Goal: Transaction & Acquisition: Purchase product/service

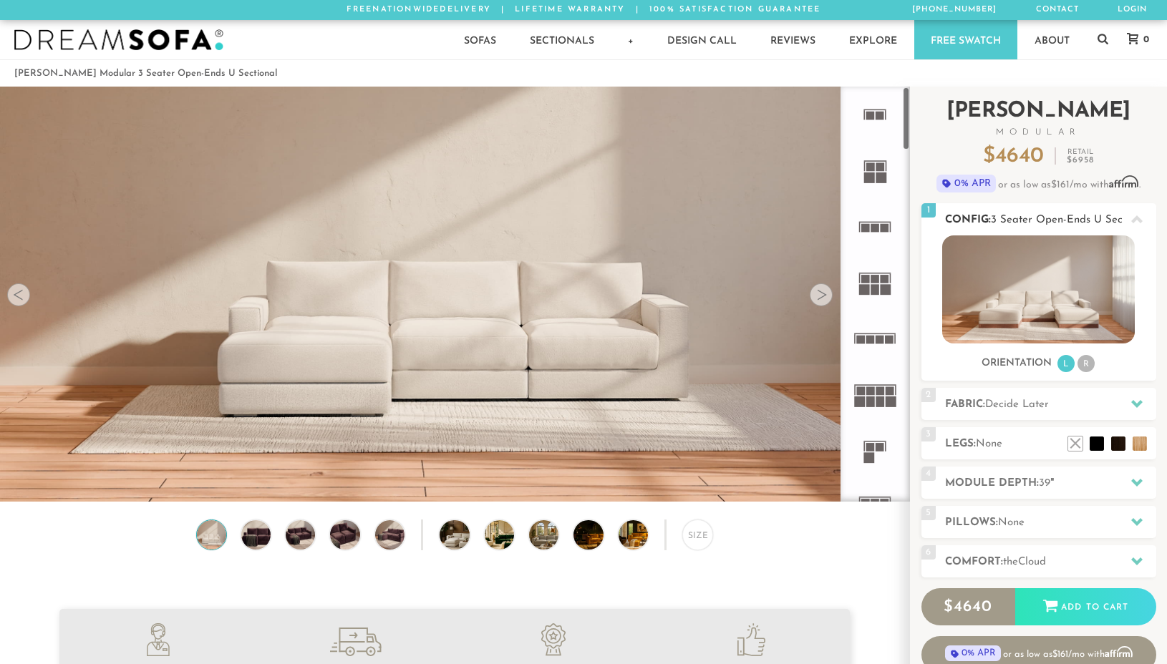
click at [1071, 296] on img at bounding box center [1038, 290] width 193 height 108
click at [823, 294] on div at bounding box center [821, 295] width 23 height 23
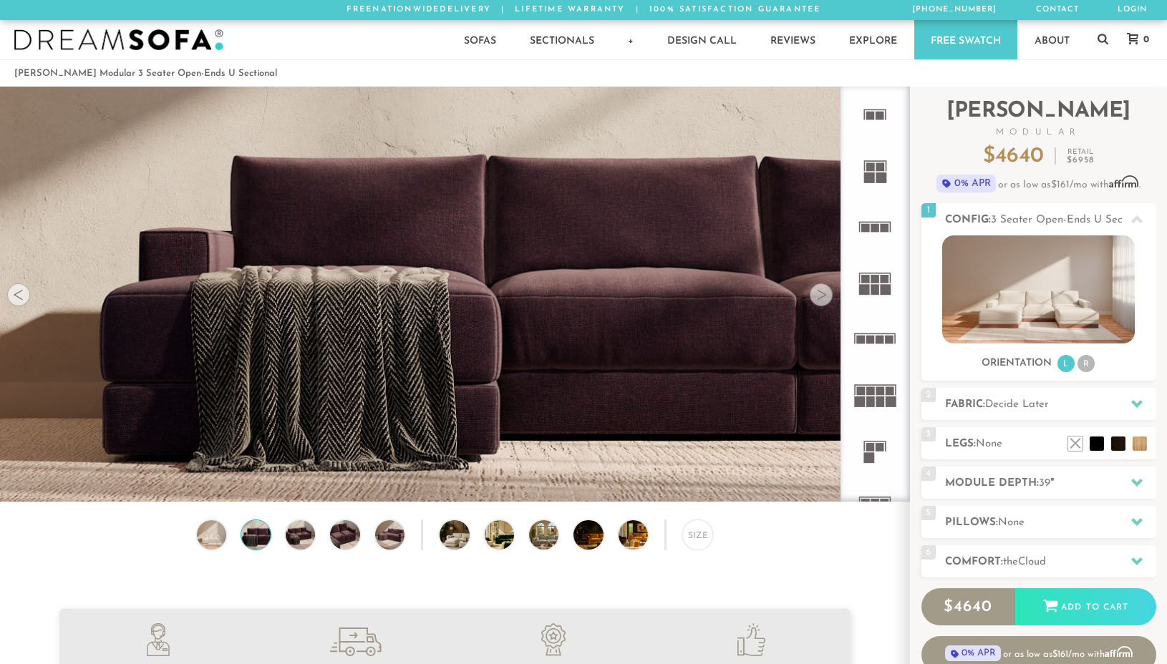
click at [823, 294] on div at bounding box center [821, 295] width 23 height 23
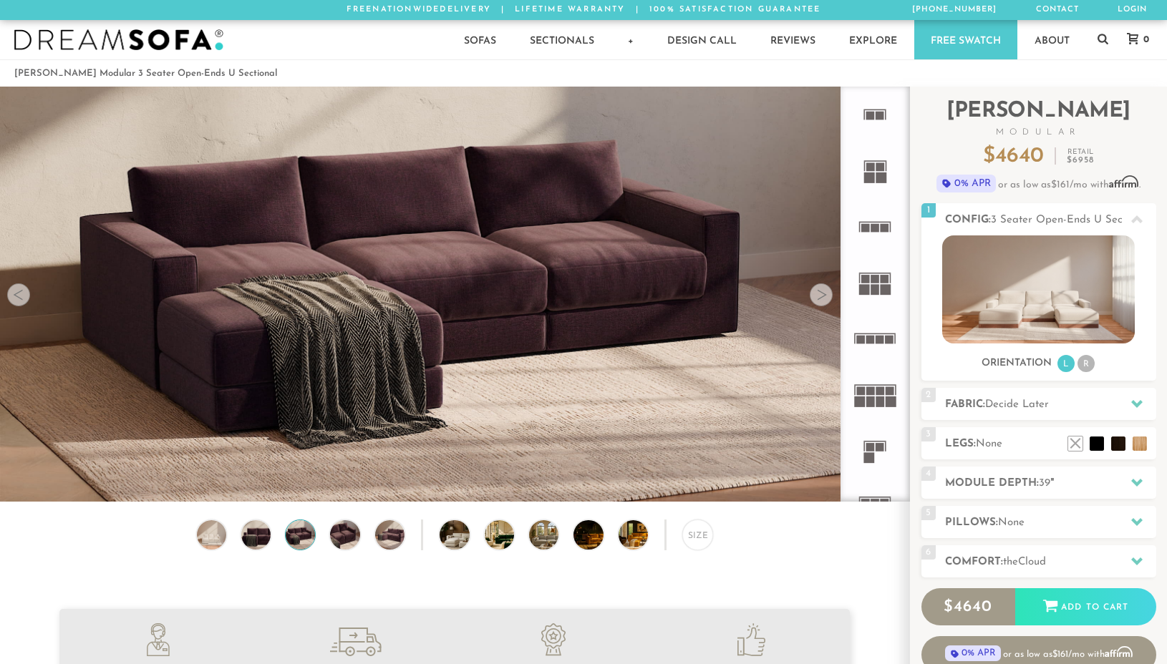
click at [823, 294] on div at bounding box center [821, 295] width 23 height 23
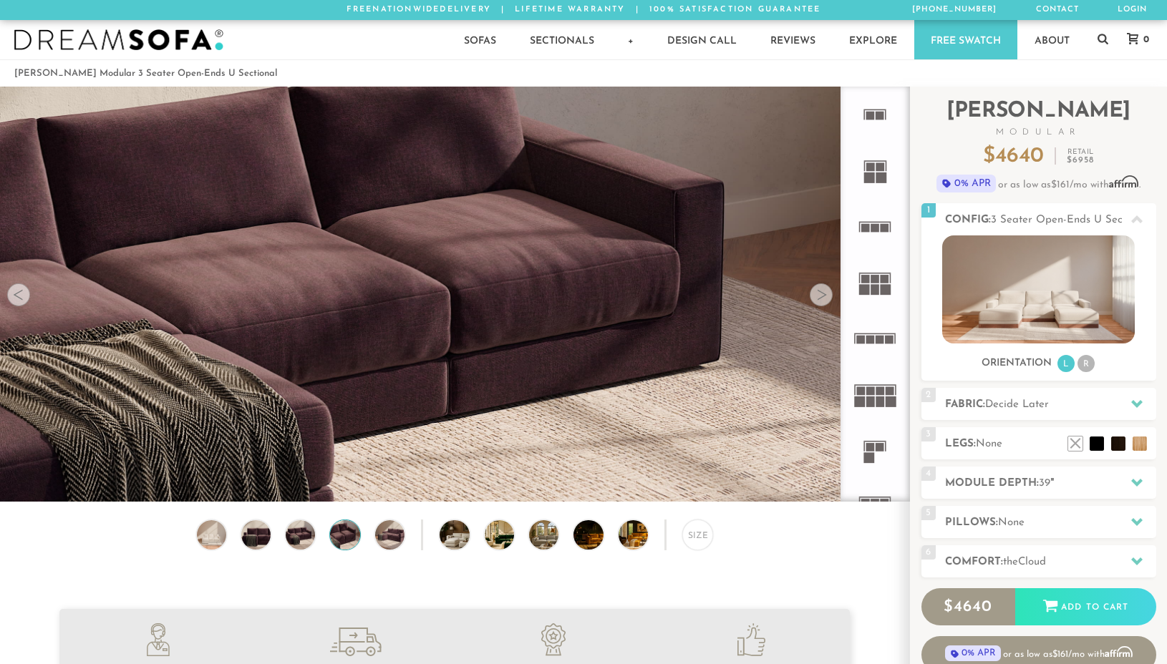
click at [823, 294] on div at bounding box center [821, 295] width 23 height 23
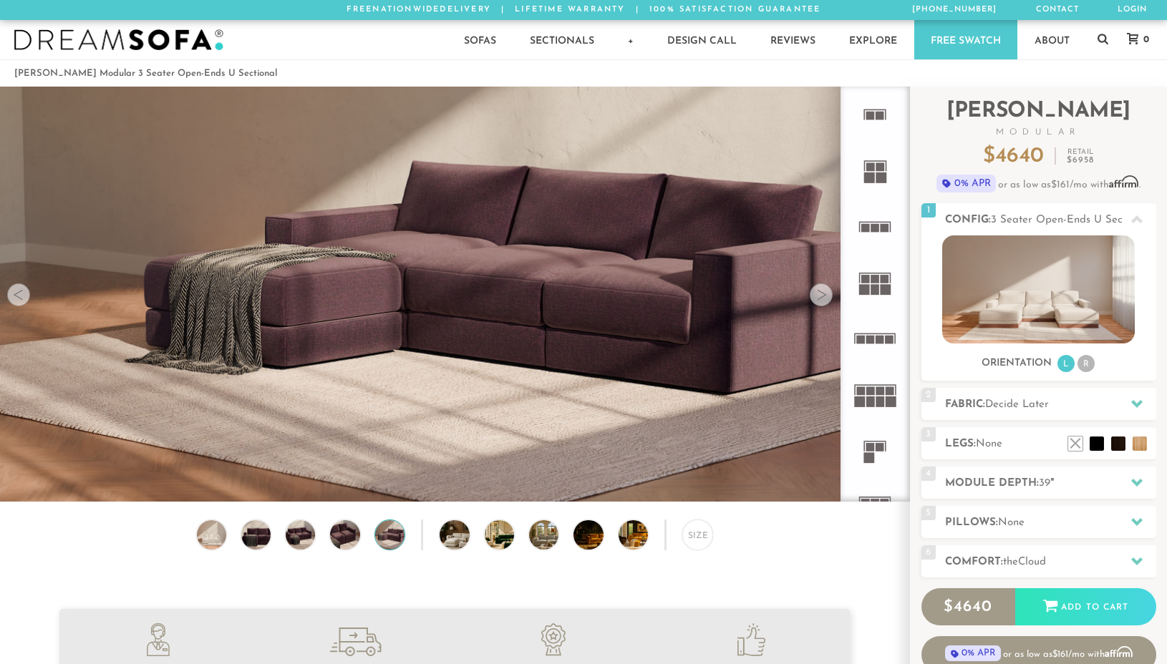
click at [823, 294] on div at bounding box center [821, 295] width 23 height 23
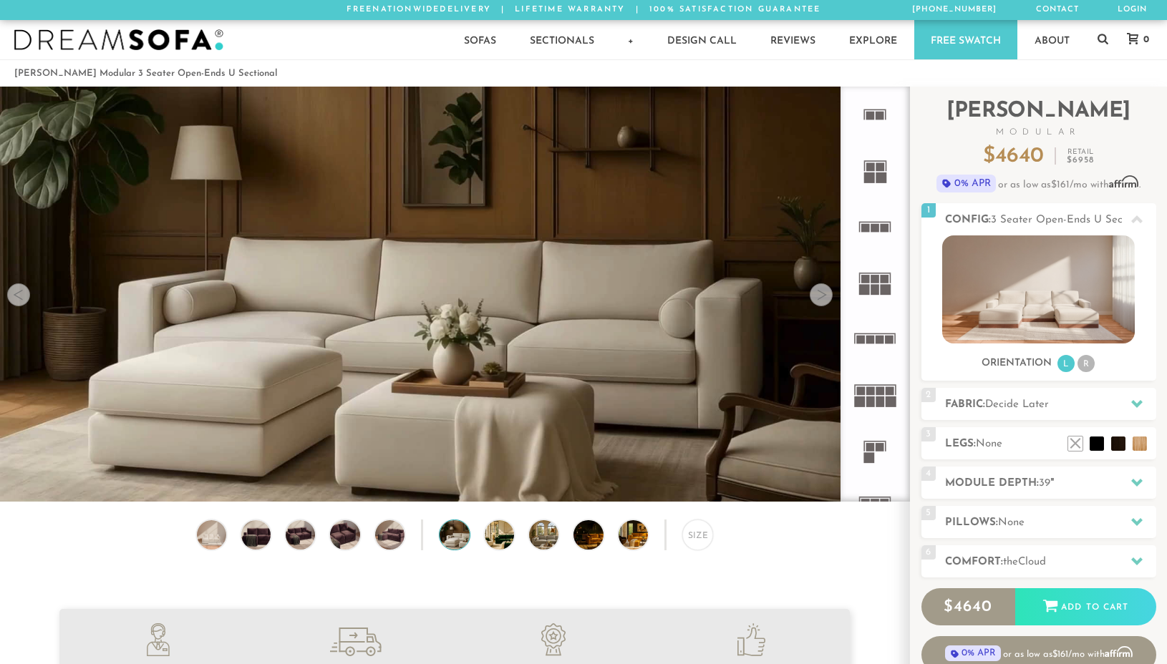
click at [823, 294] on div at bounding box center [821, 295] width 23 height 23
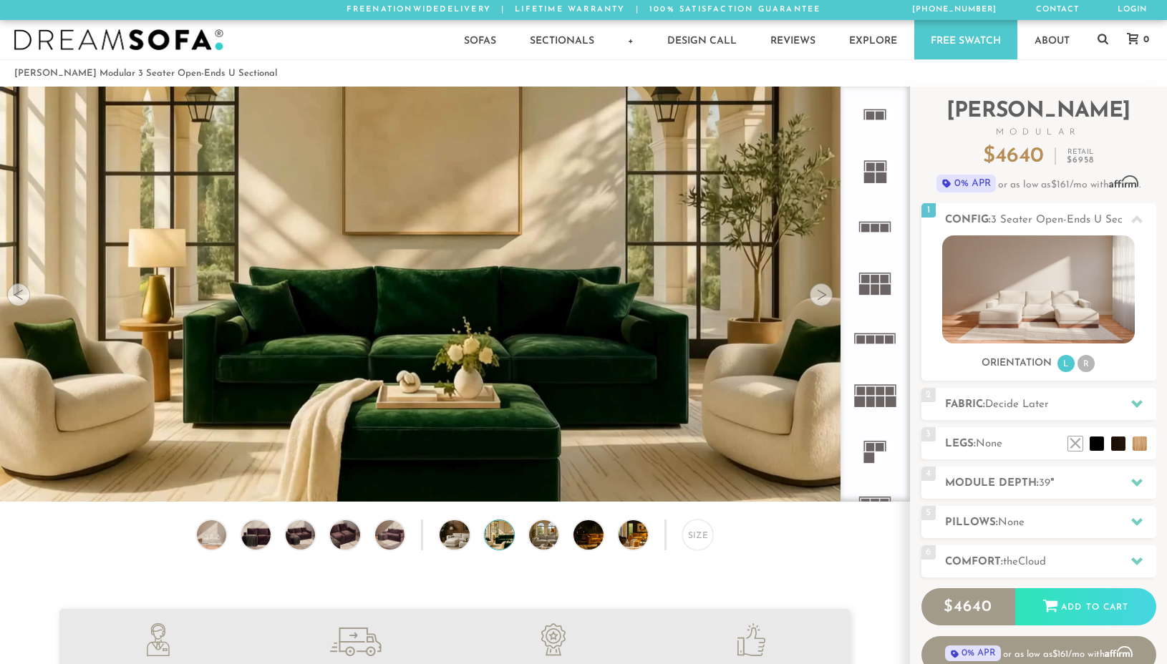
click at [823, 294] on div at bounding box center [821, 295] width 23 height 23
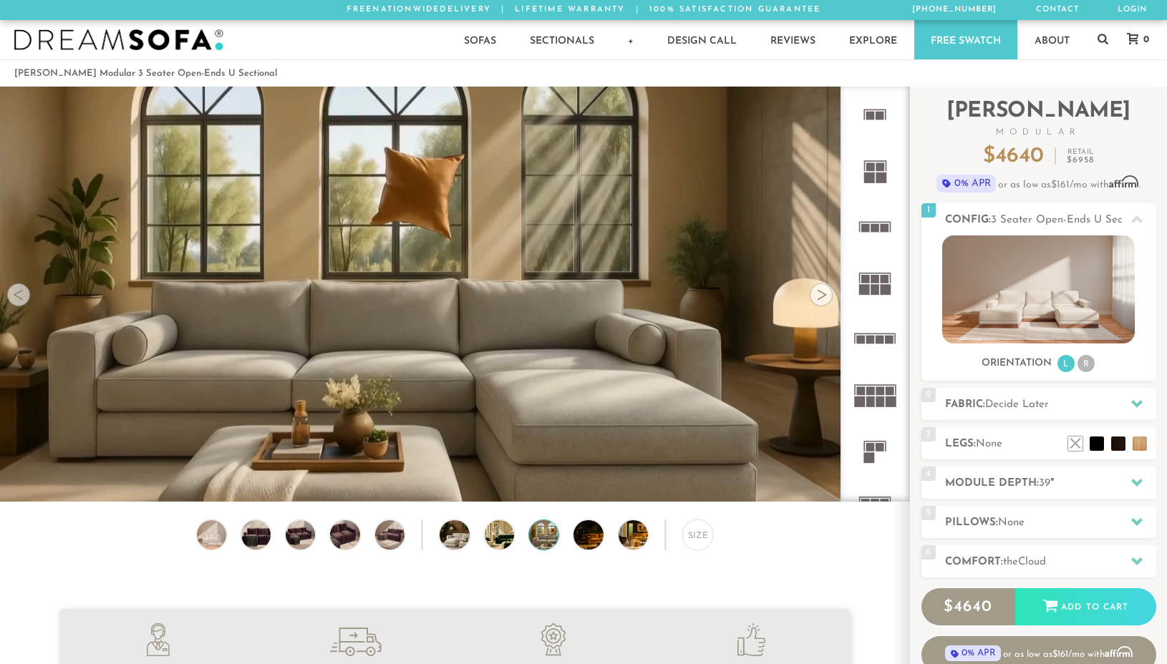
click at [823, 294] on div at bounding box center [821, 295] width 23 height 23
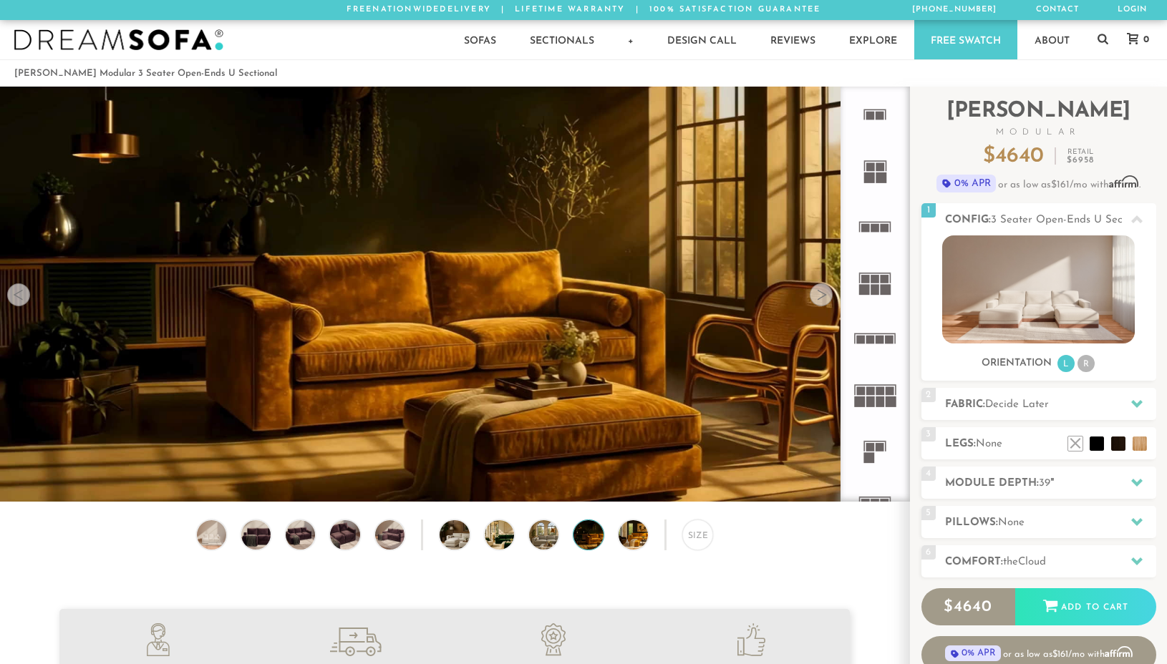
click at [823, 294] on div at bounding box center [821, 295] width 23 height 23
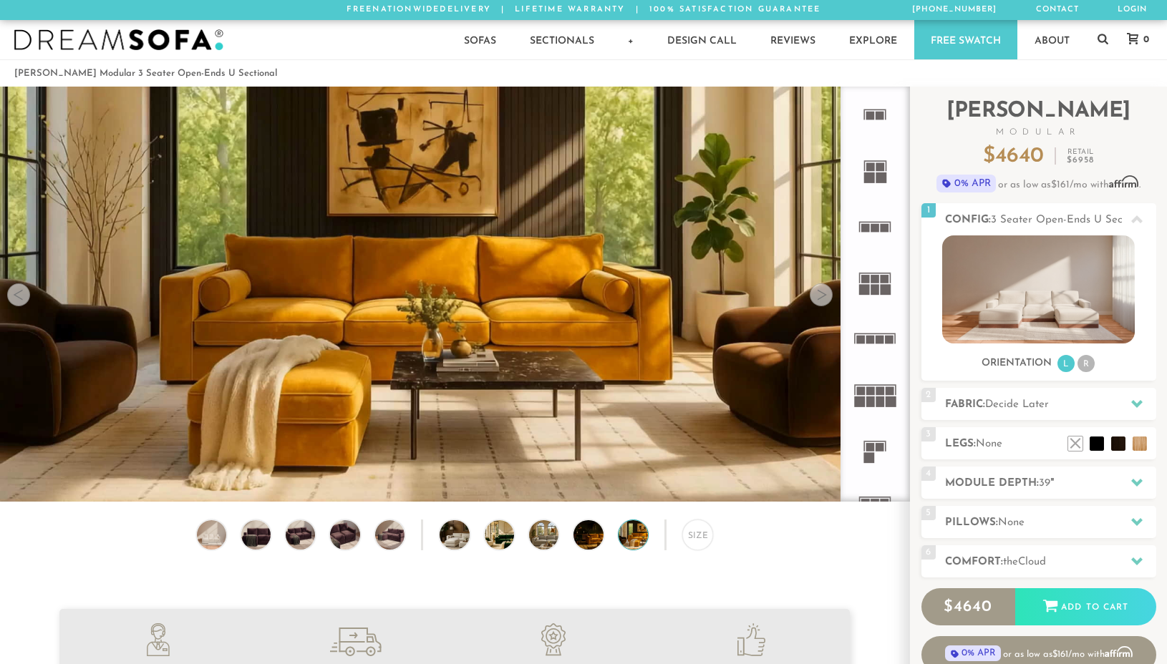
click at [823, 294] on div at bounding box center [821, 295] width 23 height 23
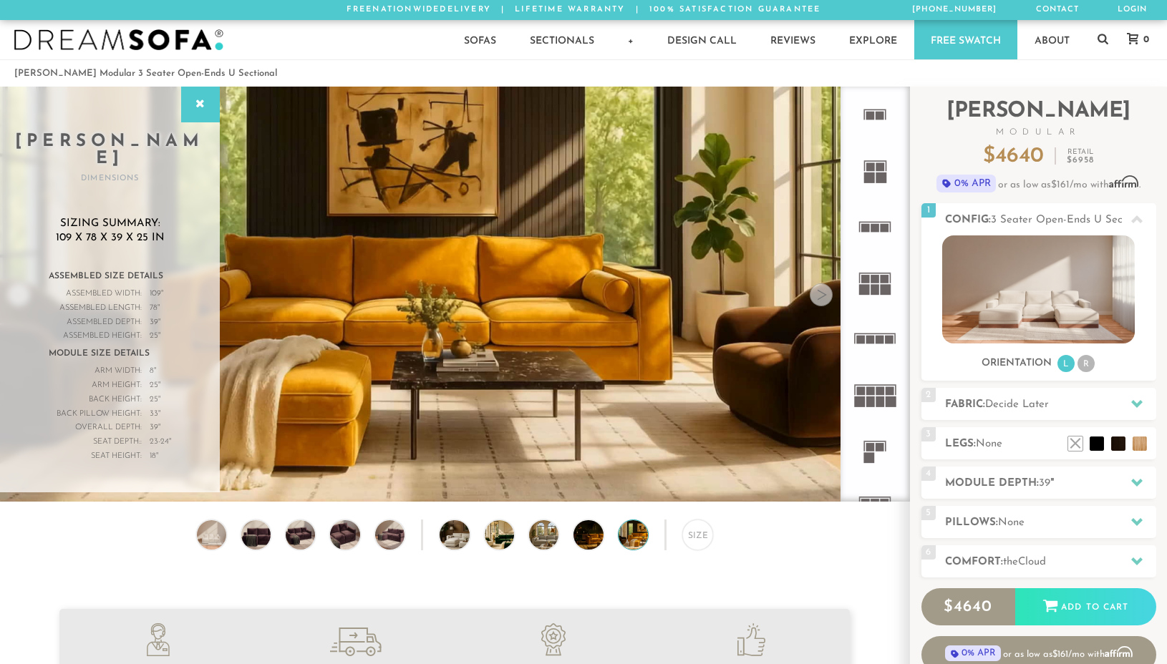
click at [823, 294] on div at bounding box center [821, 295] width 23 height 23
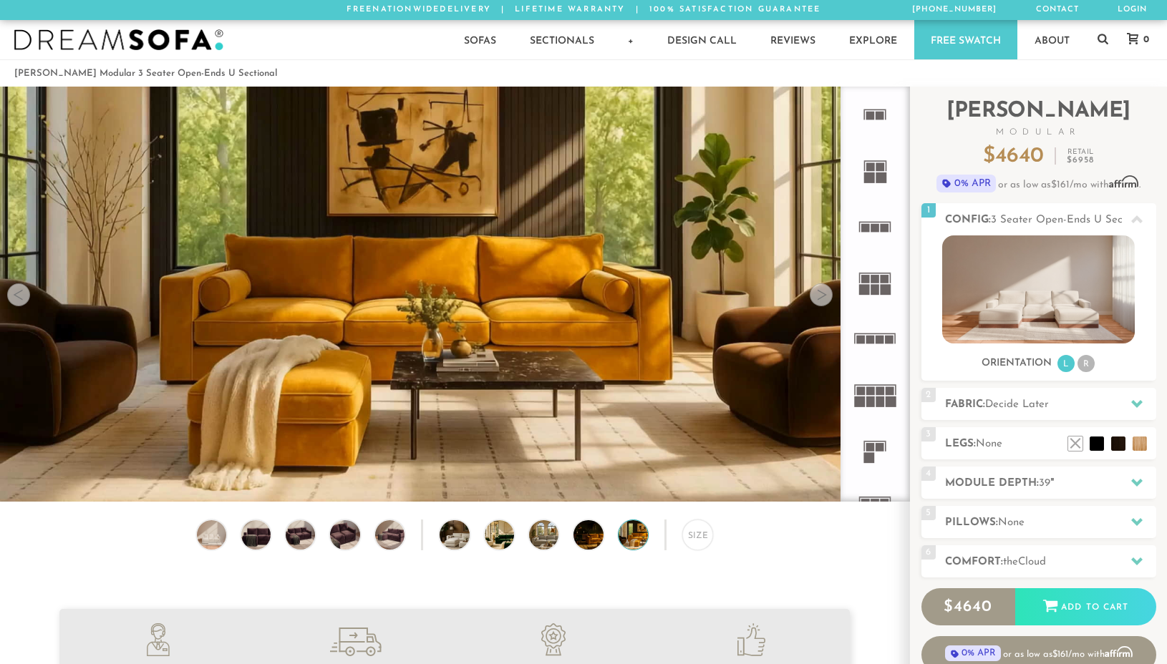
click at [823, 294] on div at bounding box center [821, 295] width 23 height 23
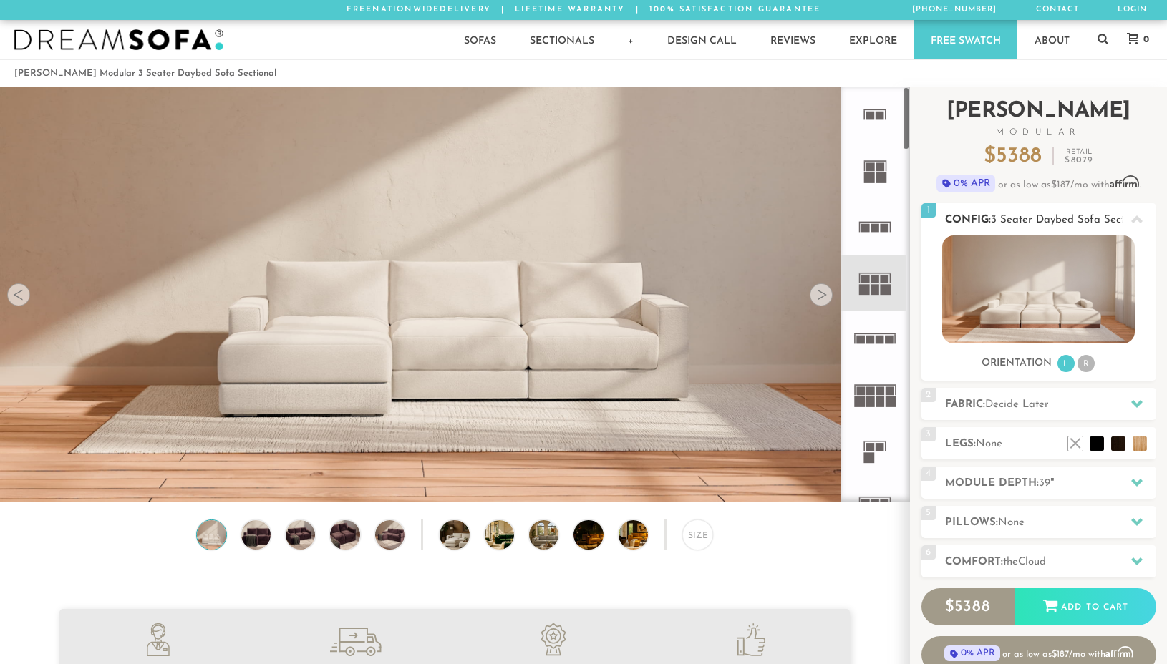
click at [1049, 301] on img at bounding box center [1038, 290] width 193 height 108
click at [1089, 360] on li "R" at bounding box center [1086, 363] width 17 height 17
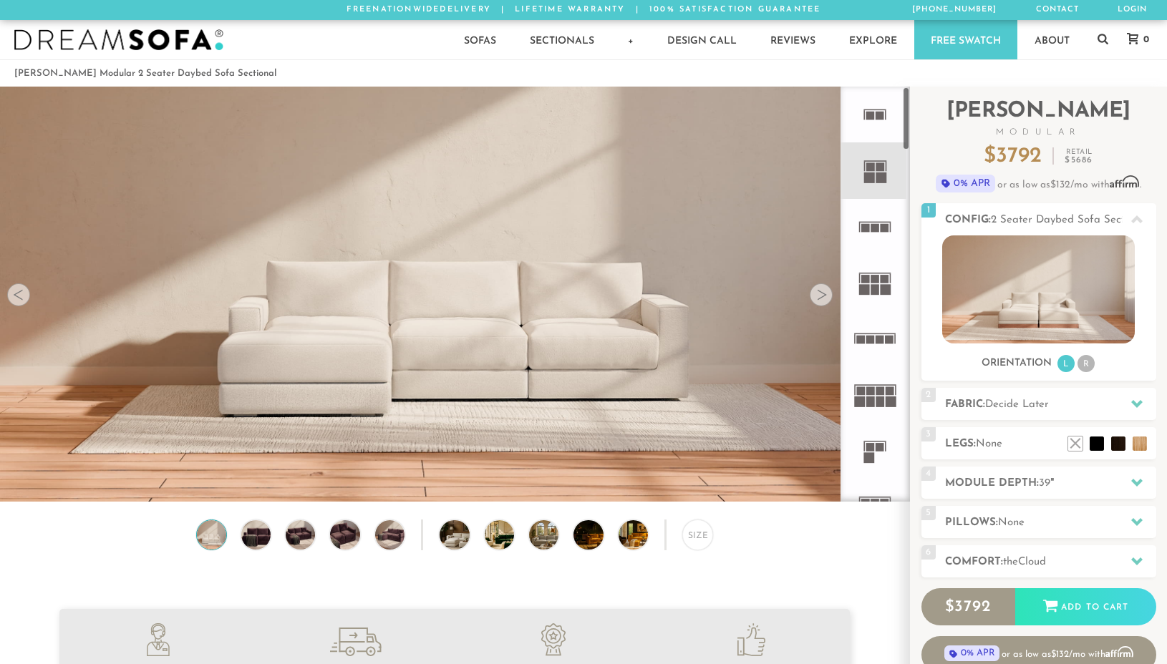
click at [881, 112] on rect at bounding box center [880, 116] width 9 height 9
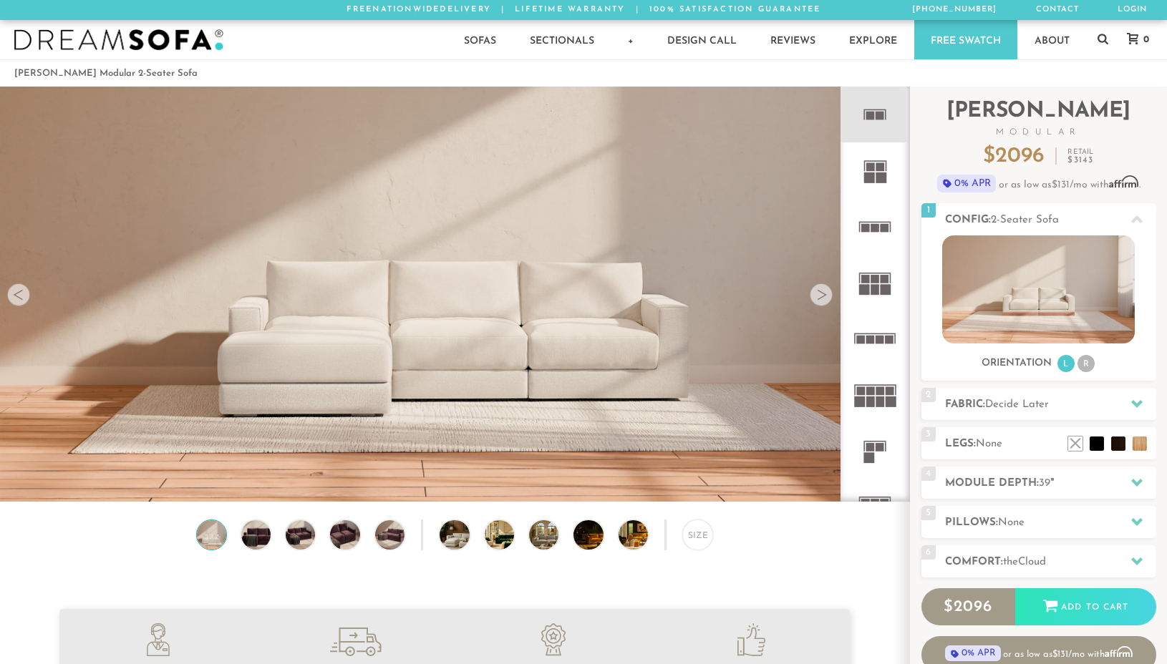
click at [876, 175] on rect at bounding box center [881, 178] width 11 height 11
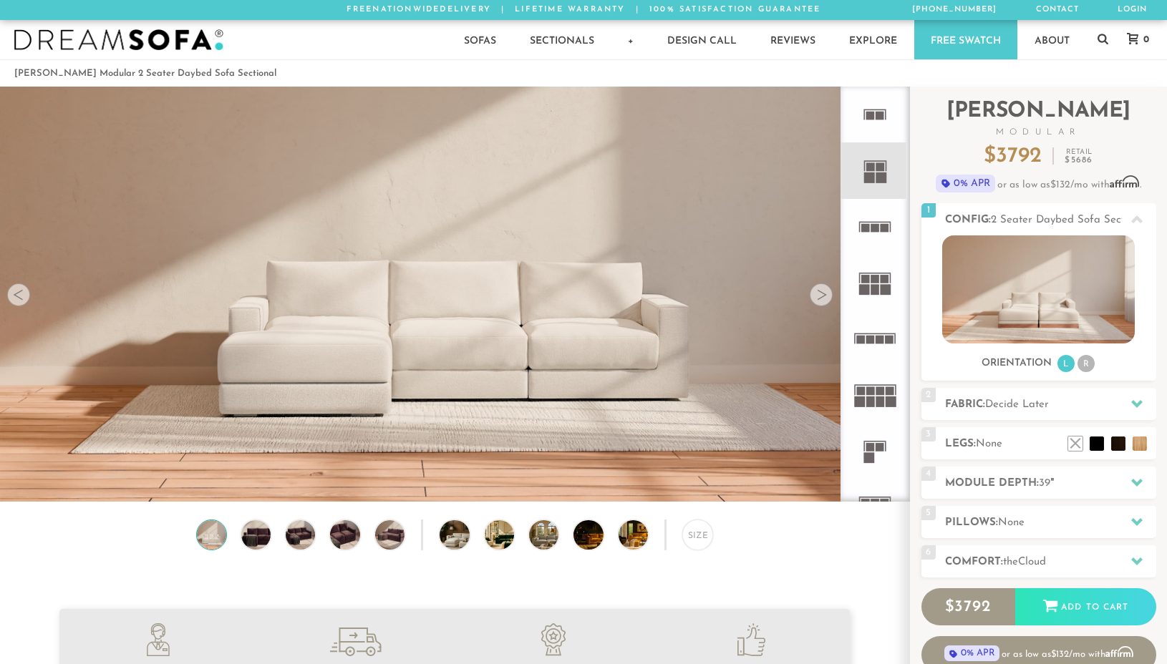
click at [877, 231] on rect at bounding box center [875, 227] width 9 height 9
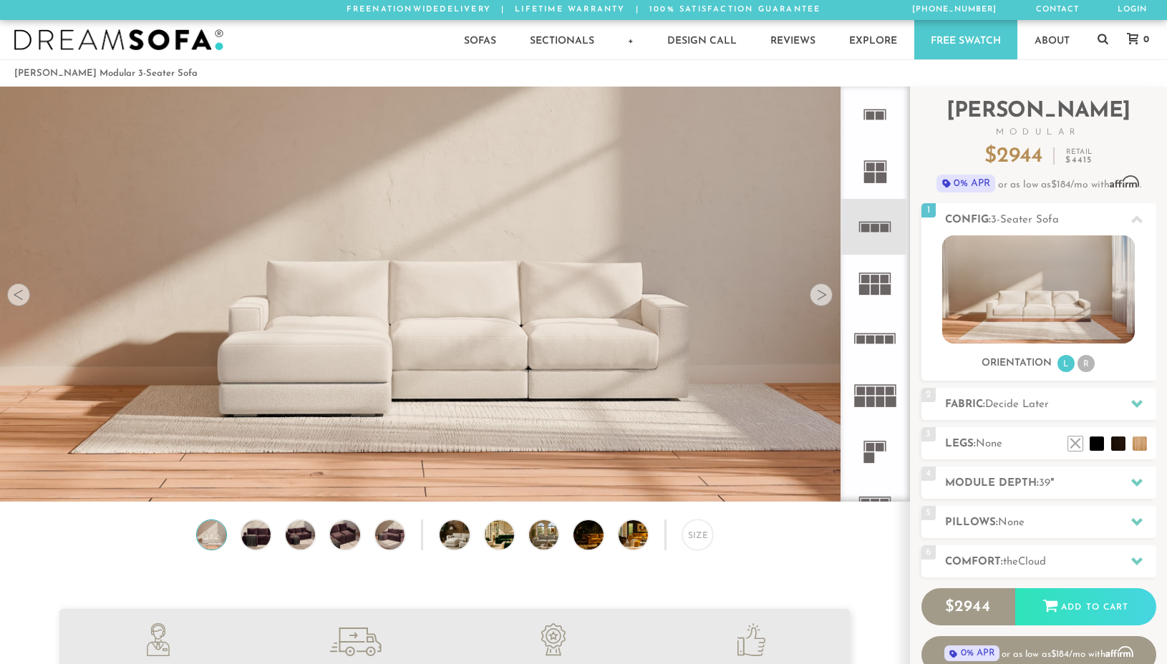
click at [873, 173] on rect at bounding box center [869, 178] width 11 height 11
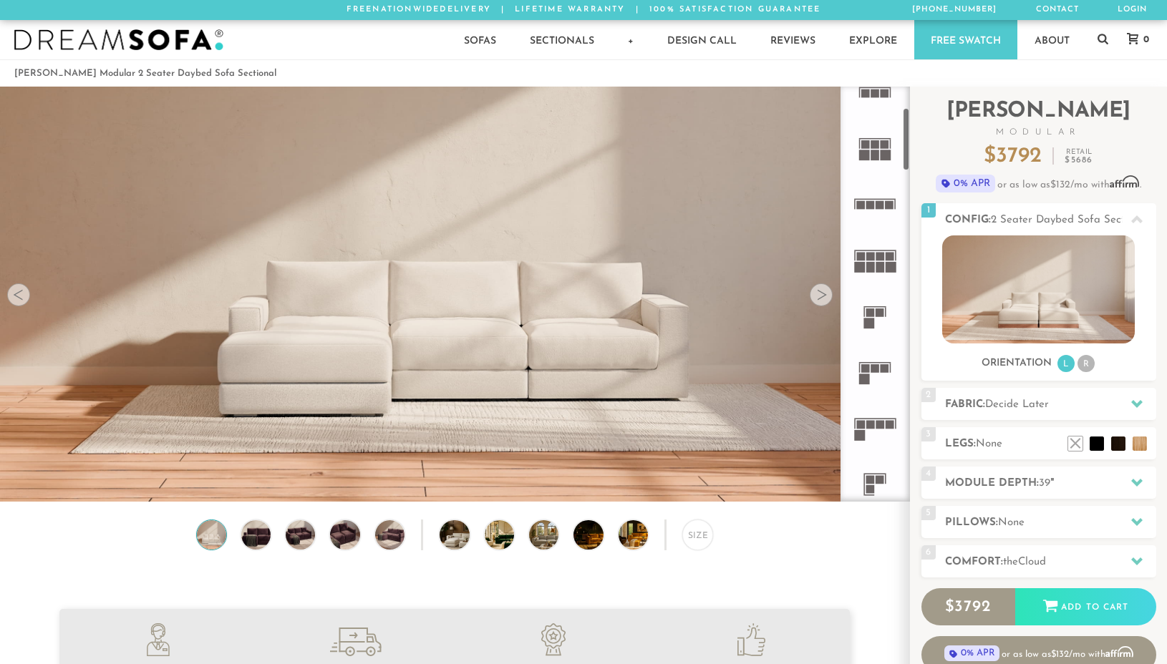
scroll to position [141, 0]
click at [878, 258] on rect at bounding box center [880, 261] width 9 height 11
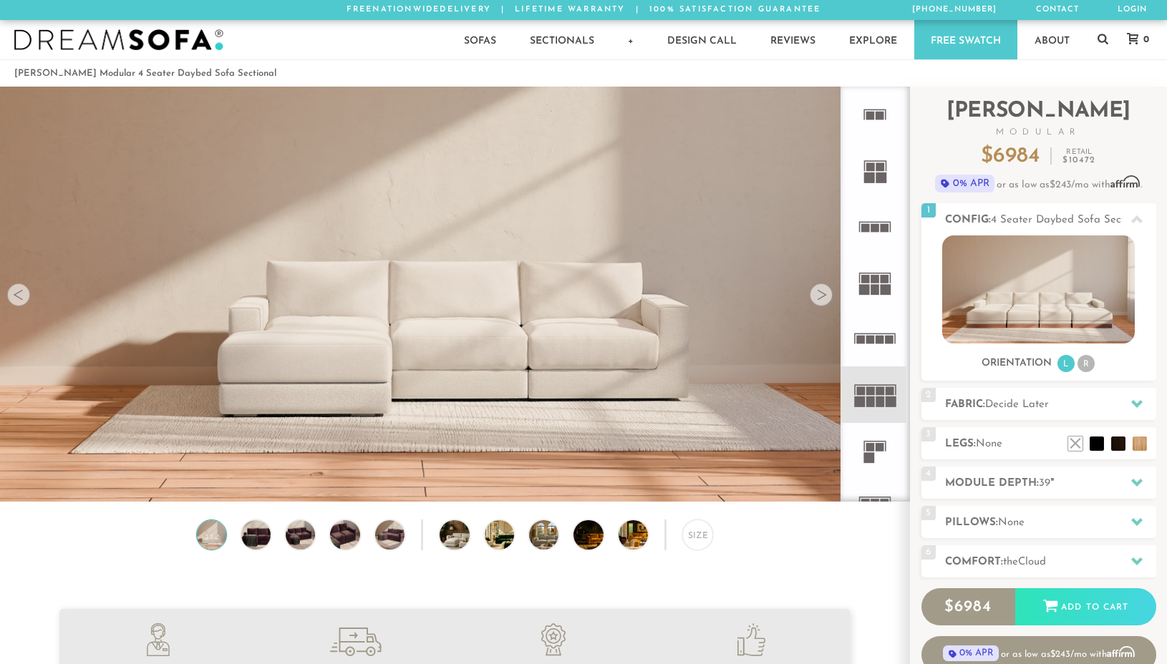
click at [876, 175] on rect at bounding box center [881, 178] width 11 height 11
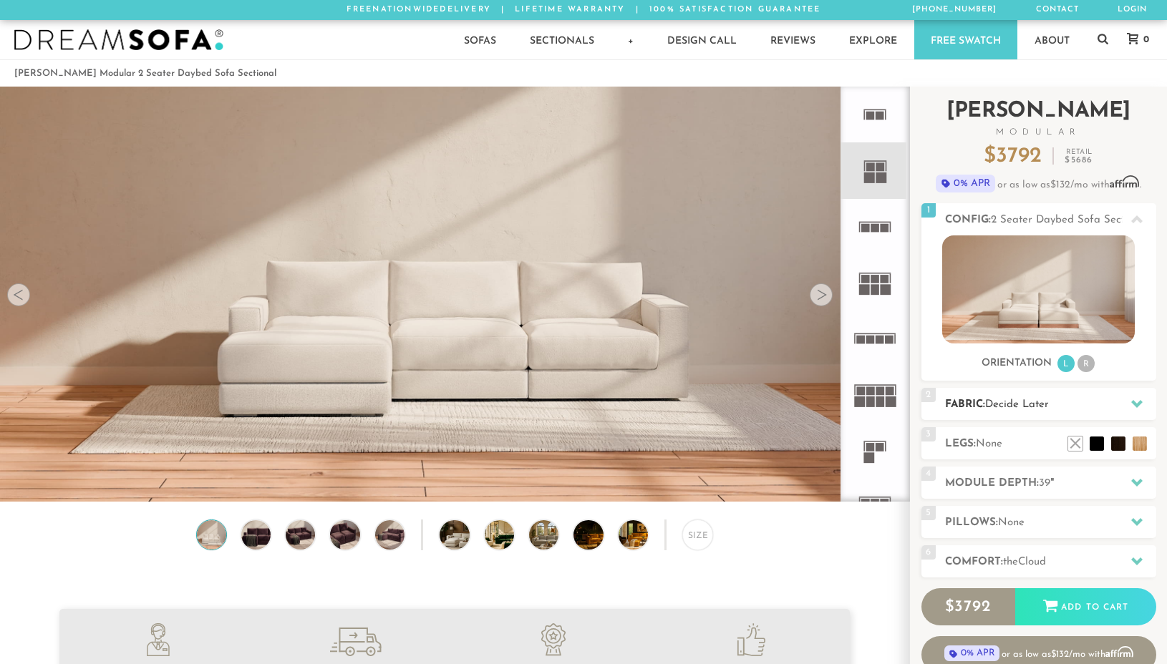
click at [1135, 402] on icon at bounding box center [1136, 403] width 11 height 11
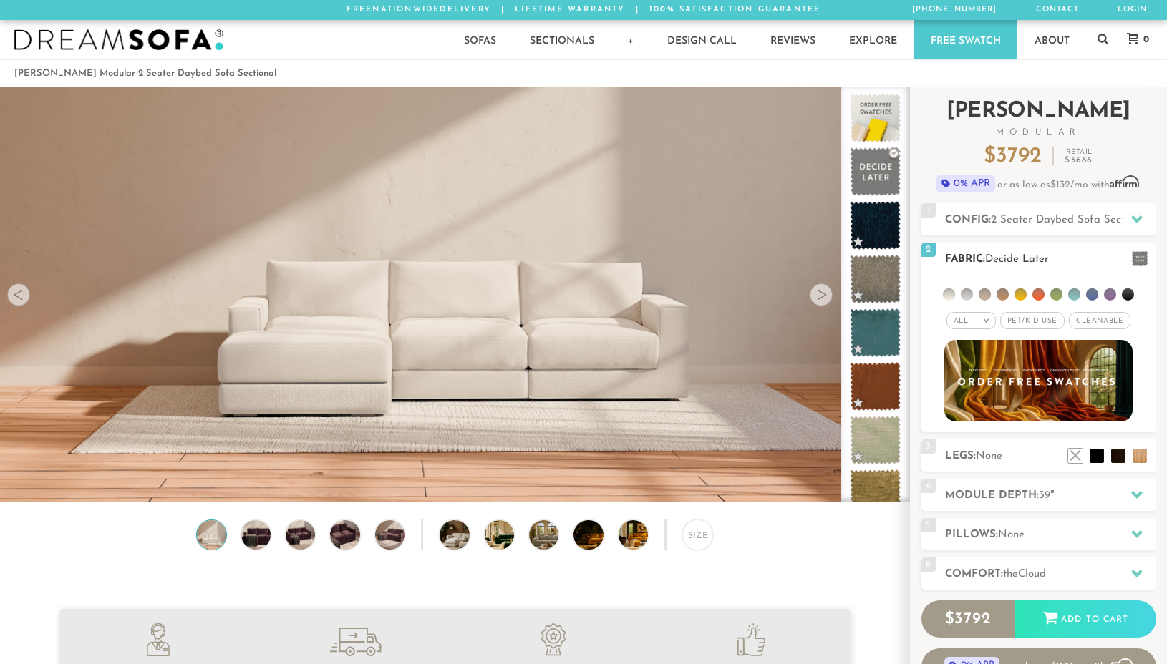
click at [987, 317] on em ">" at bounding box center [986, 320] width 11 height 7
click at [977, 419] on li "Durable" at bounding box center [971, 422] width 49 height 20
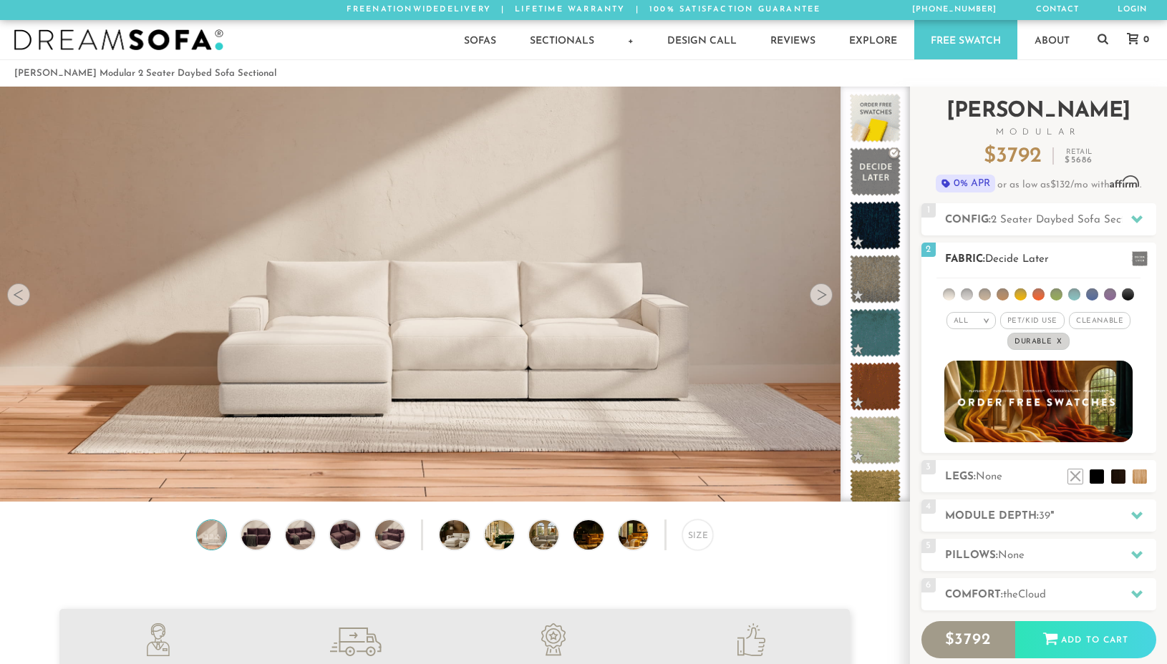
click at [1055, 317] on span "Pet/Kid Use x" at bounding box center [1032, 320] width 64 height 17
click at [1106, 317] on span "Cleanable x" at bounding box center [1105, 320] width 62 height 17
click at [1056, 294] on li at bounding box center [1056, 295] width 12 height 12
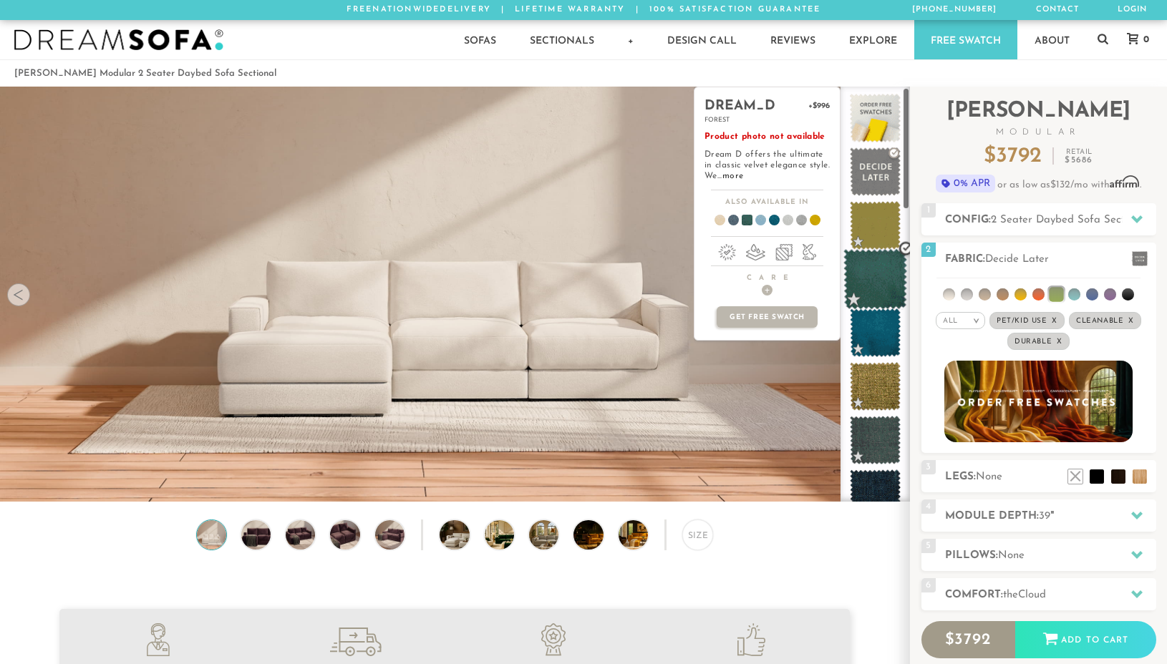
scroll to position [6, 0]
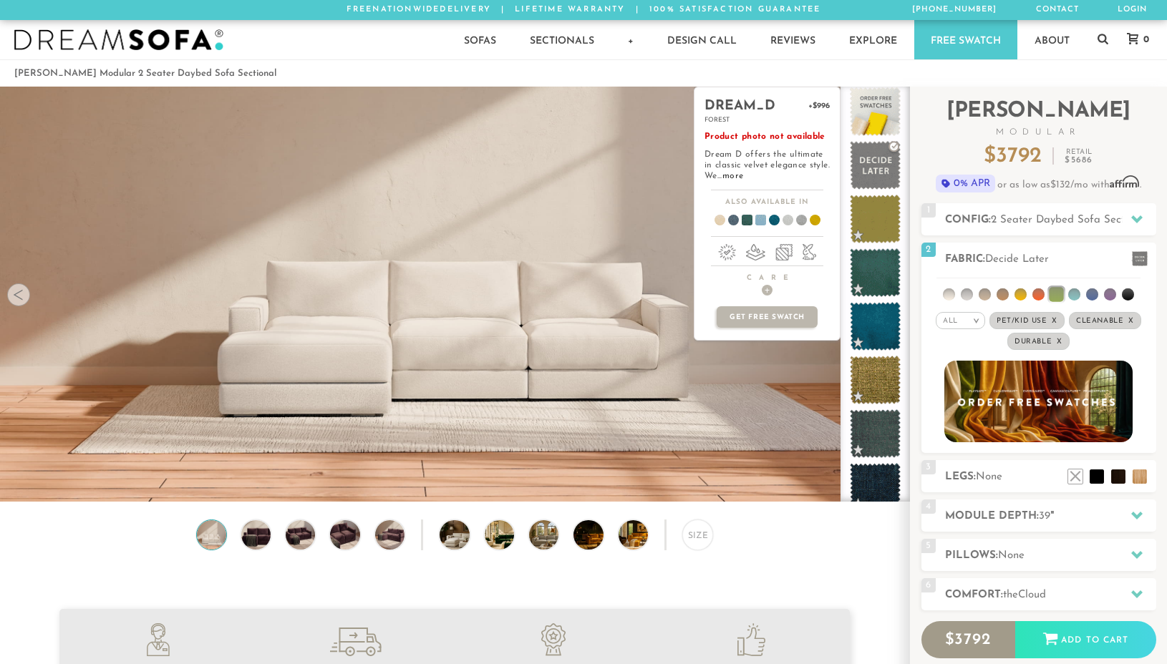
click at [759, 218] on span at bounding box center [754, 222] width 55 height 53
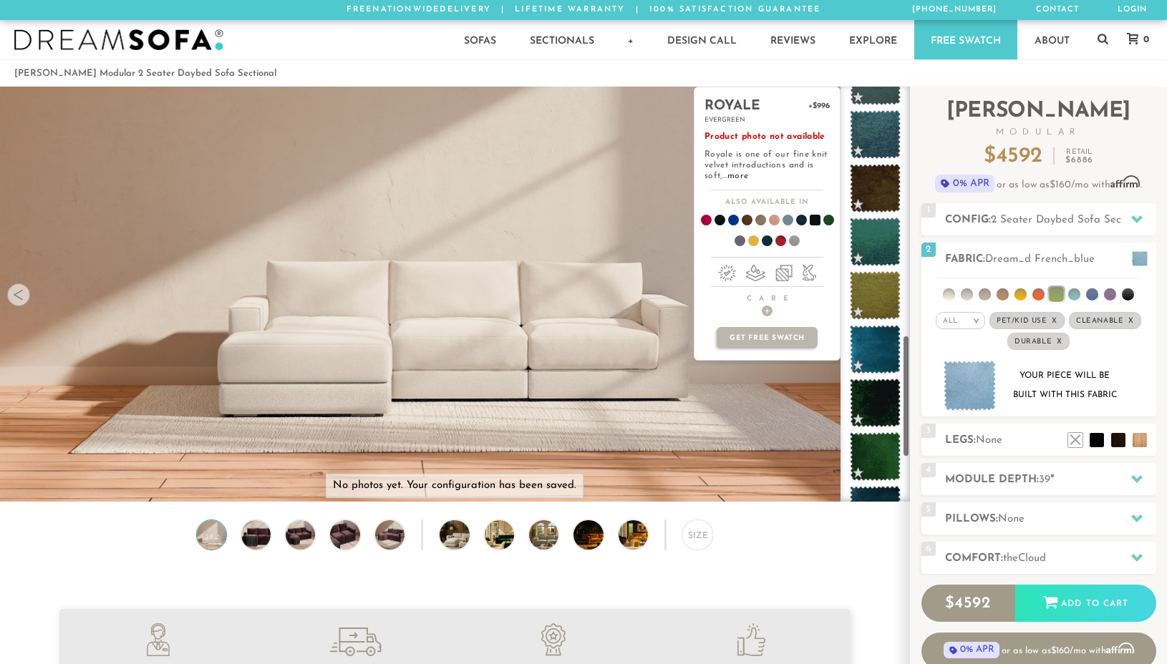
scroll to position [843, 0]
click at [873, 391] on span at bounding box center [875, 402] width 51 height 49
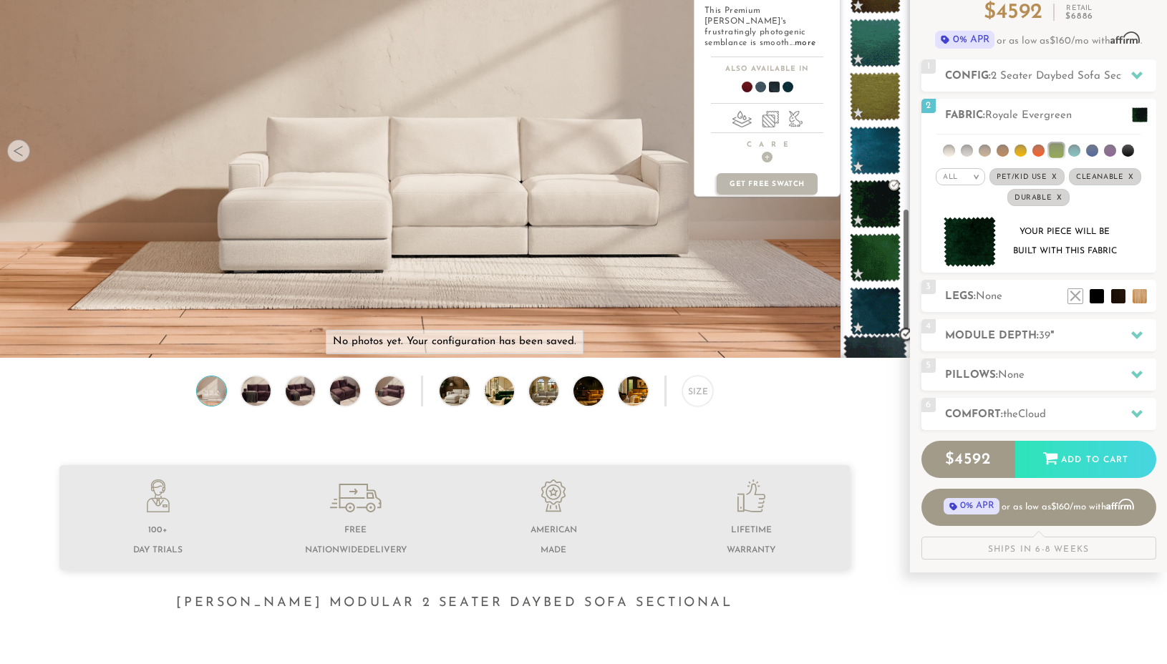
scroll to position [896, 0]
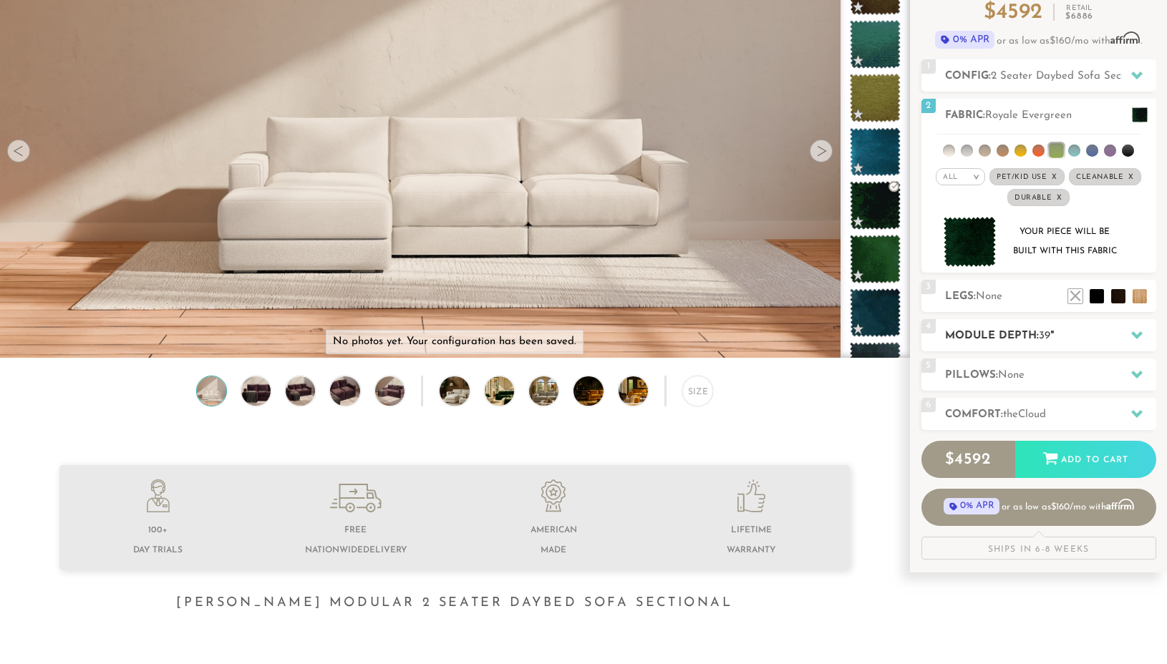
click at [1140, 335] on icon at bounding box center [1136, 335] width 11 height 8
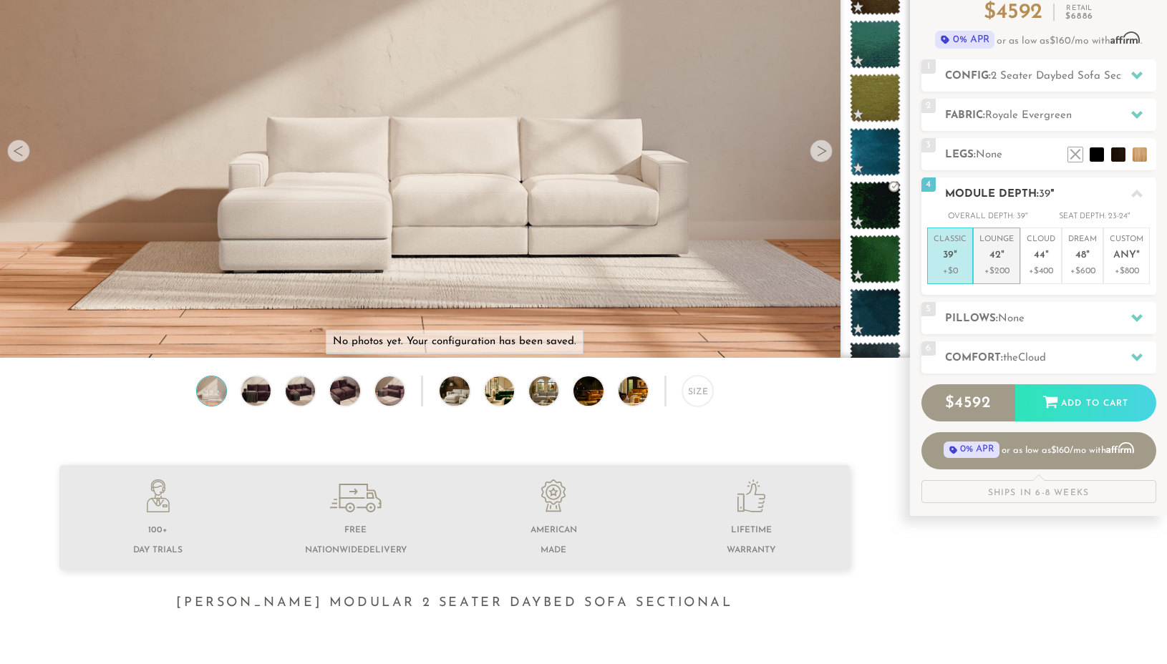
click at [1005, 261] on p "Lounge 42 "" at bounding box center [996, 249] width 34 height 31
click at [999, 312] on h2 "Pillows: None" at bounding box center [1050, 319] width 211 height 16
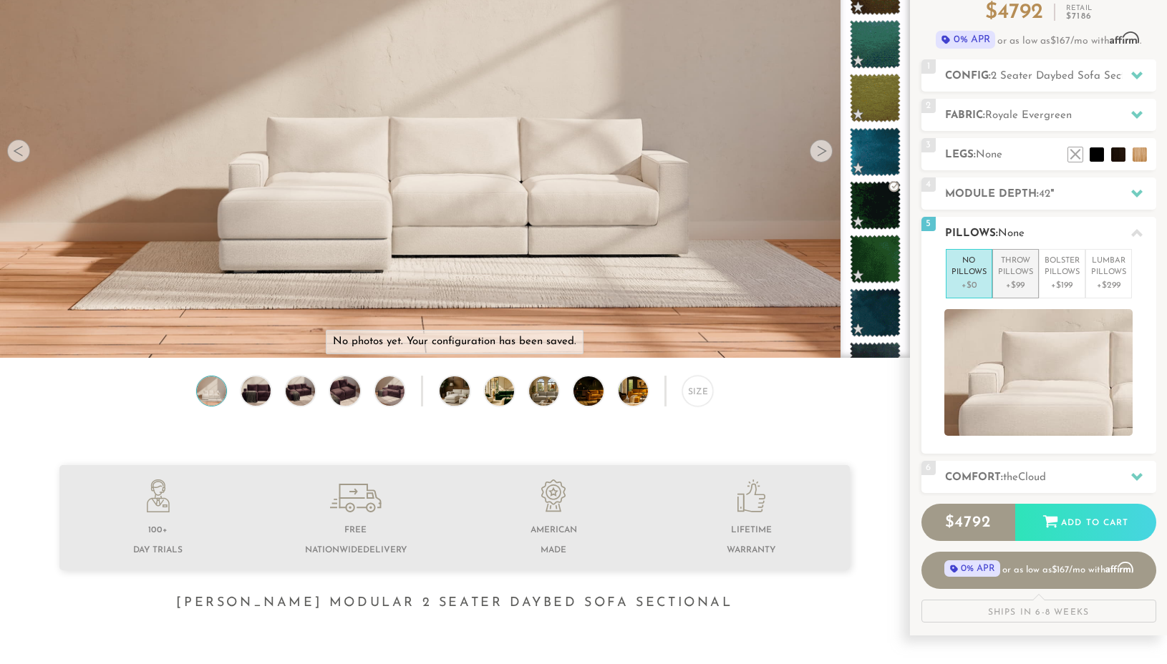
click at [1012, 264] on p "Throw Pillows" at bounding box center [1015, 268] width 35 height 24
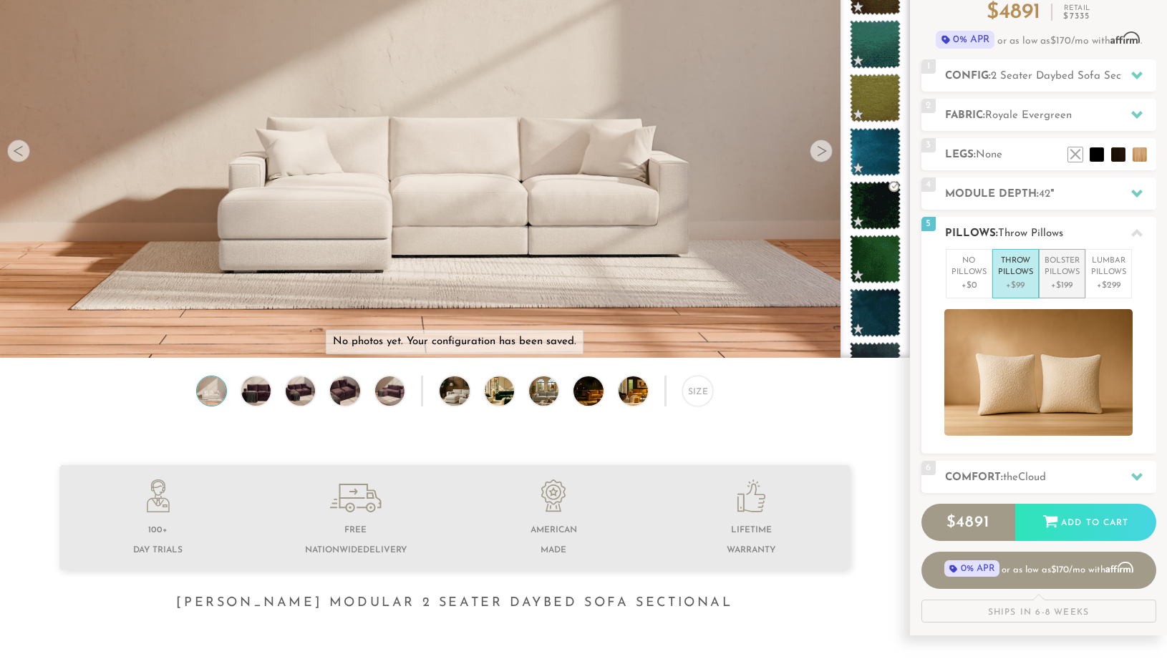
click at [1065, 283] on p "+$199" at bounding box center [1062, 285] width 35 height 13
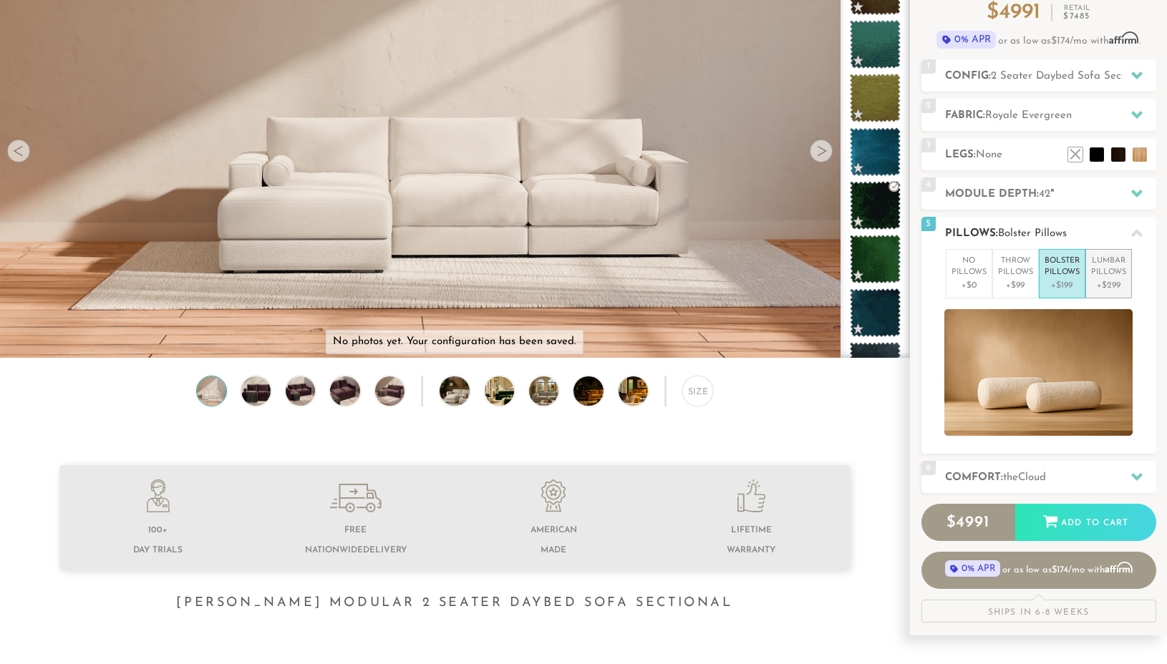
click at [1108, 280] on p "+$299" at bounding box center [1108, 285] width 35 height 13
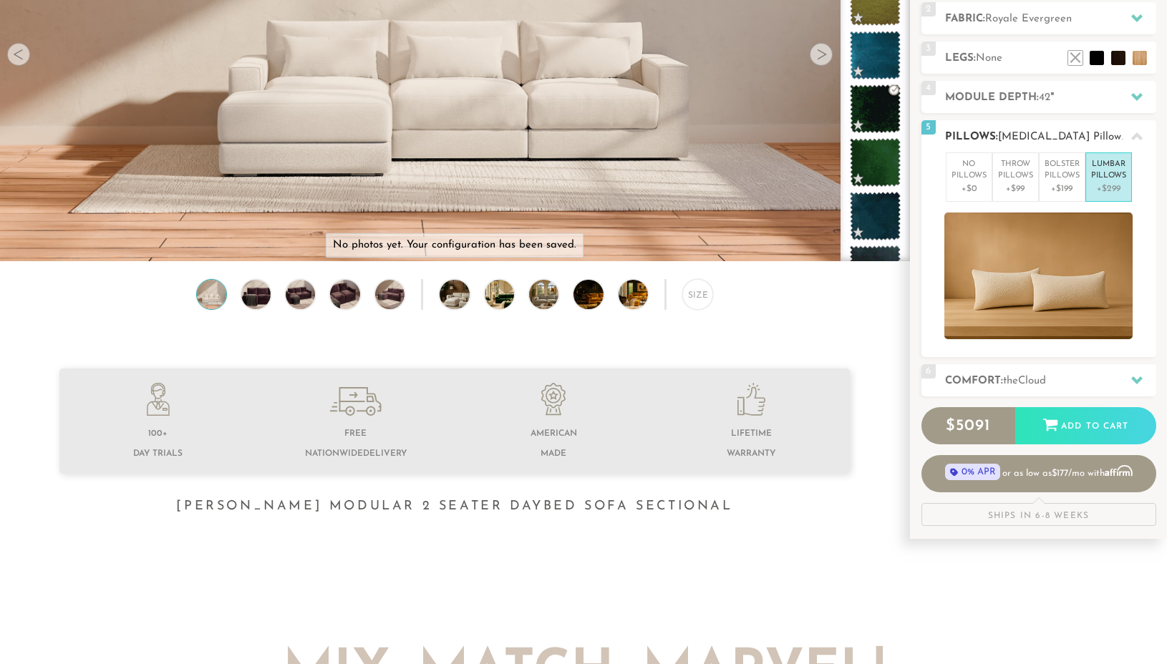
scroll to position [246, 0]
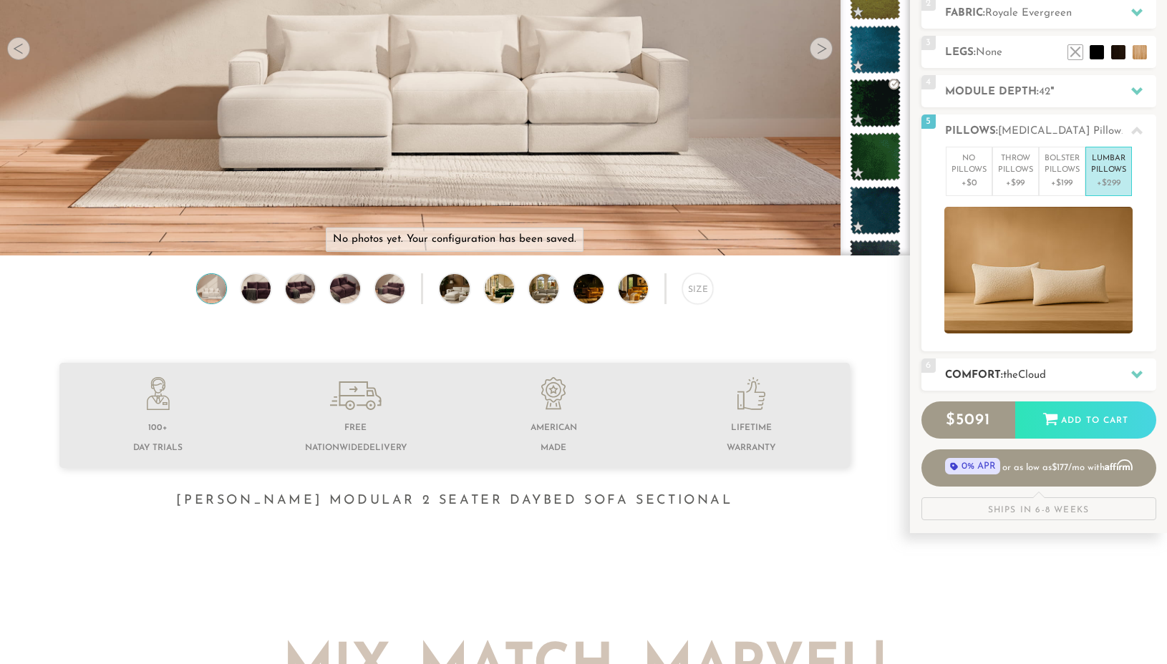
click at [1140, 373] on icon at bounding box center [1136, 375] width 11 height 8
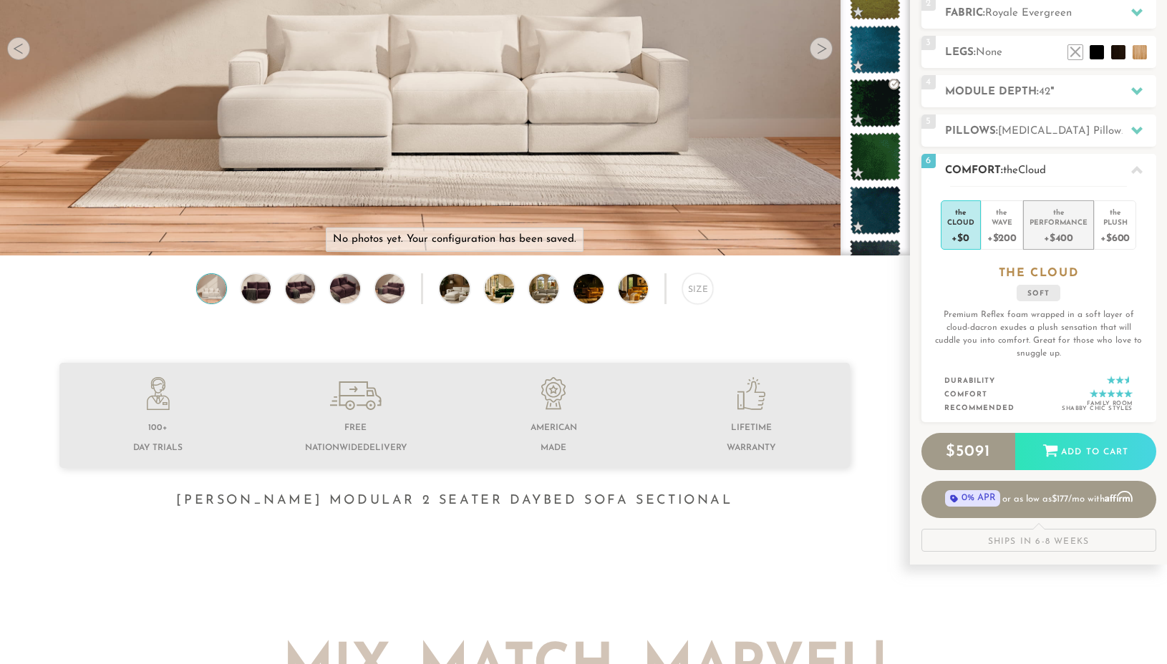
click at [1073, 233] on div "+$400" at bounding box center [1059, 237] width 58 height 21
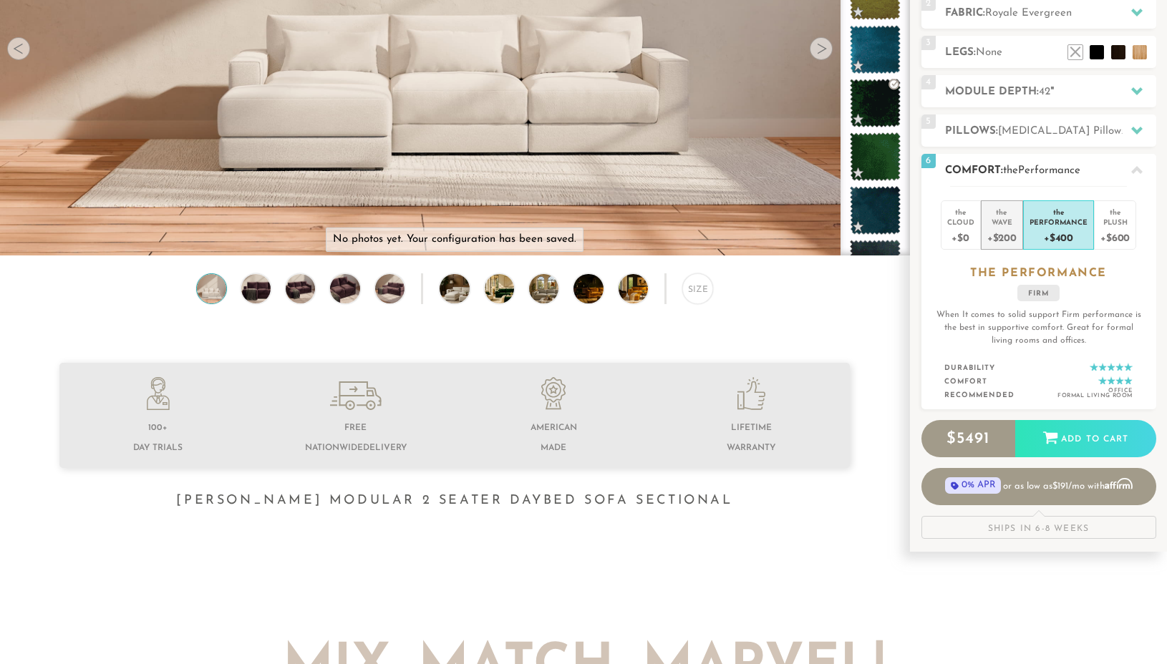
click at [1010, 227] on div "+$200" at bounding box center [1001, 237] width 29 height 21
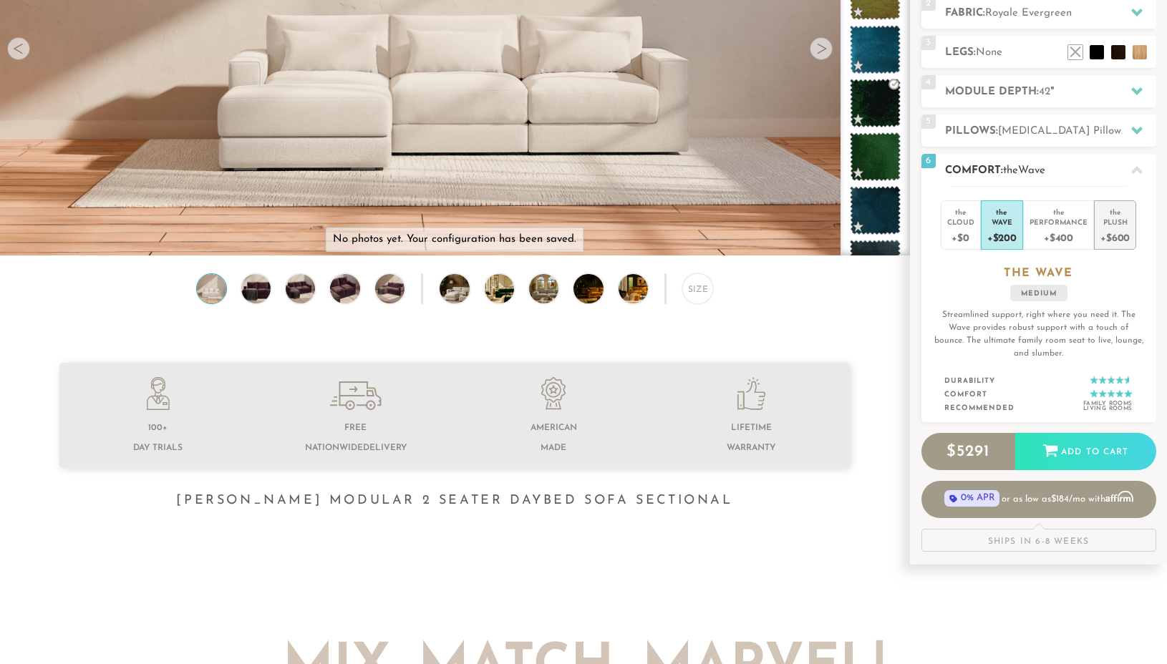
click at [1123, 223] on div "Plush" at bounding box center [1114, 222] width 29 height 10
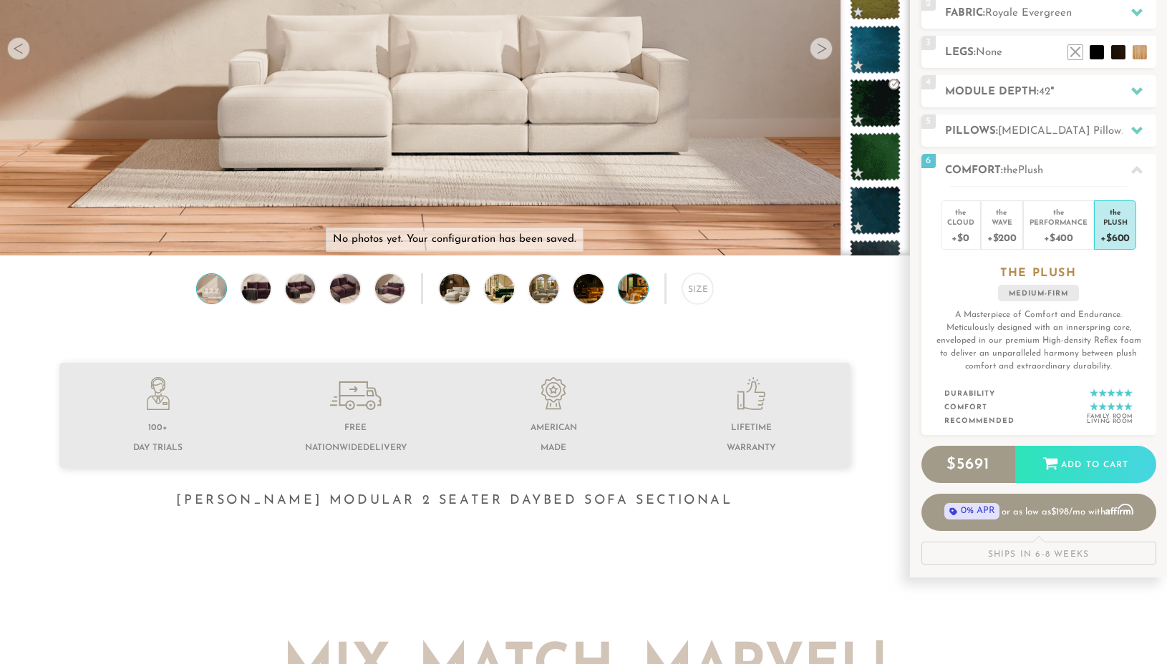
click at [631, 281] on img at bounding box center [645, 288] width 52 height 29
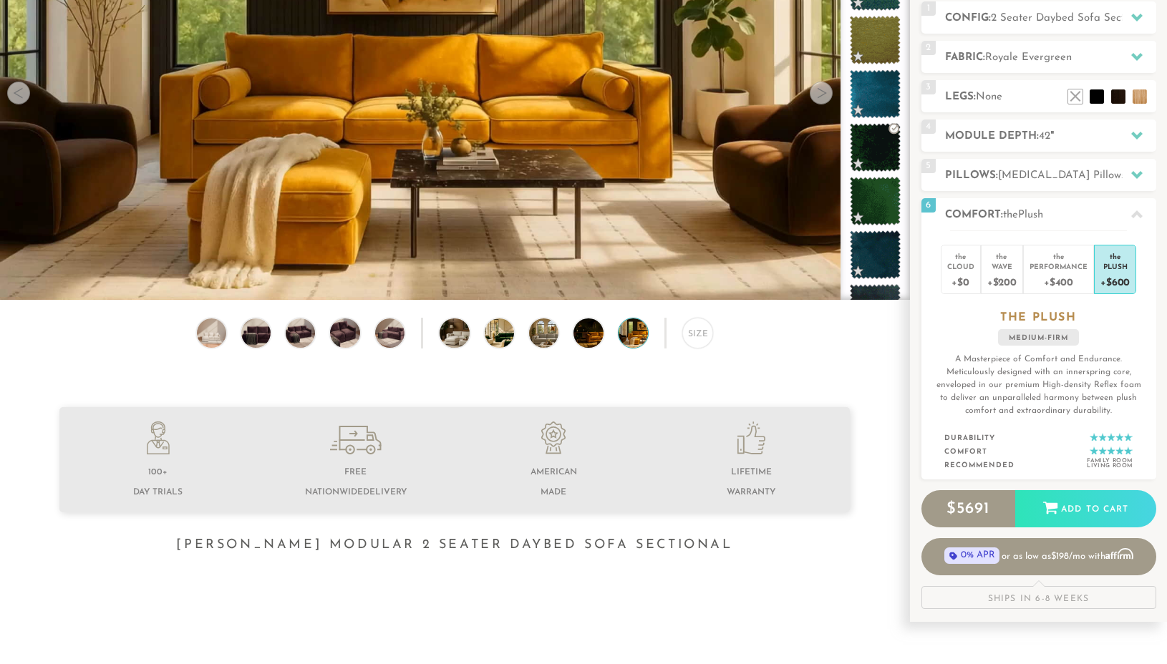
scroll to position [196, 0]
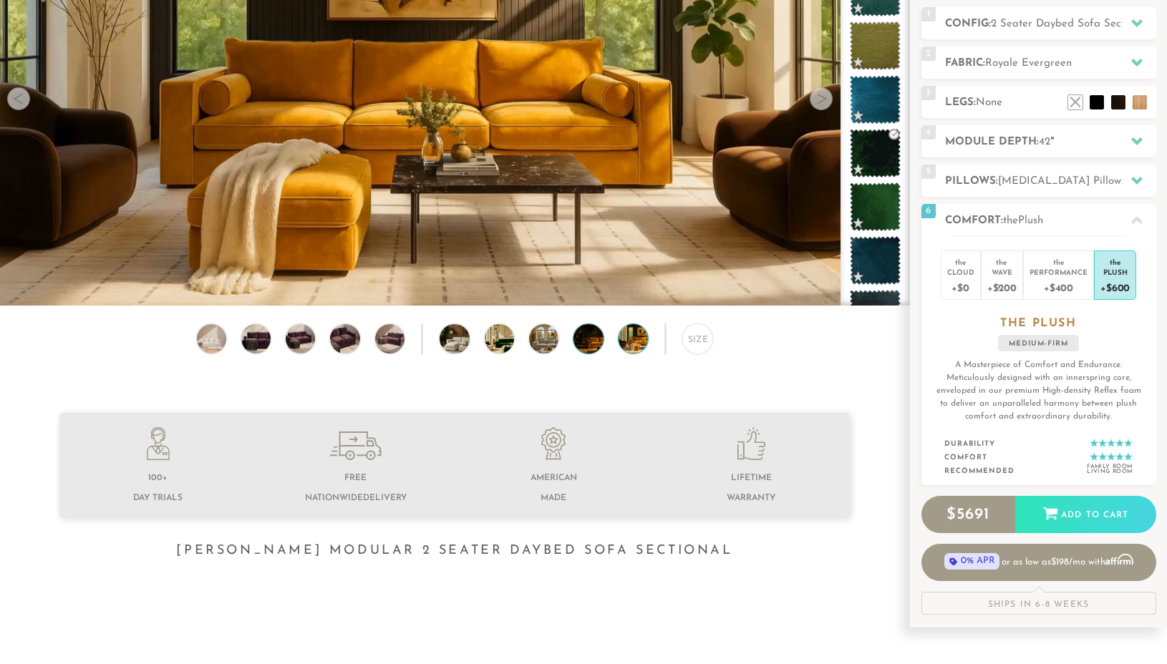
click at [584, 328] on img at bounding box center [599, 338] width 52 height 29
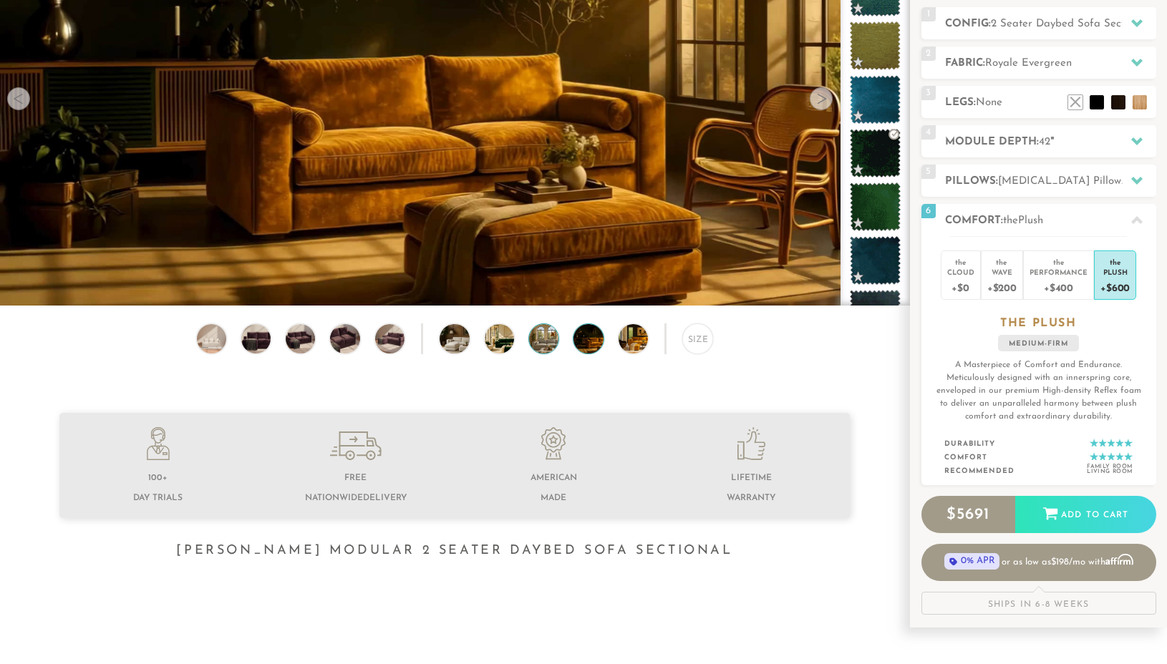
click at [548, 338] on img at bounding box center [555, 338] width 52 height 29
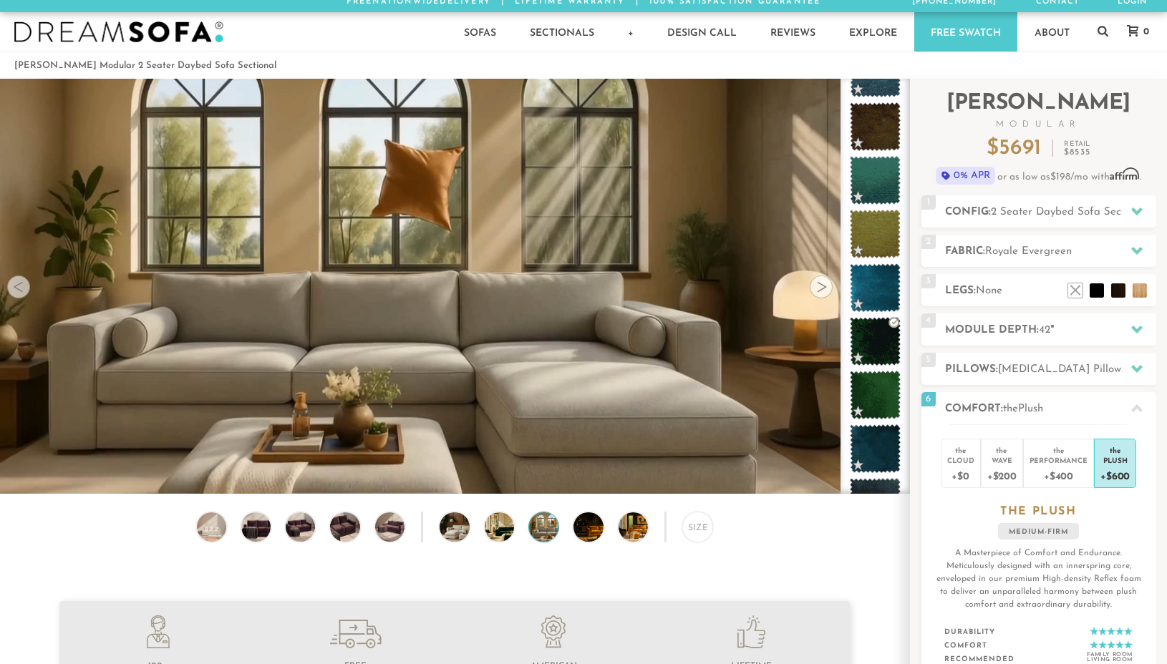
scroll to position [0, 0]
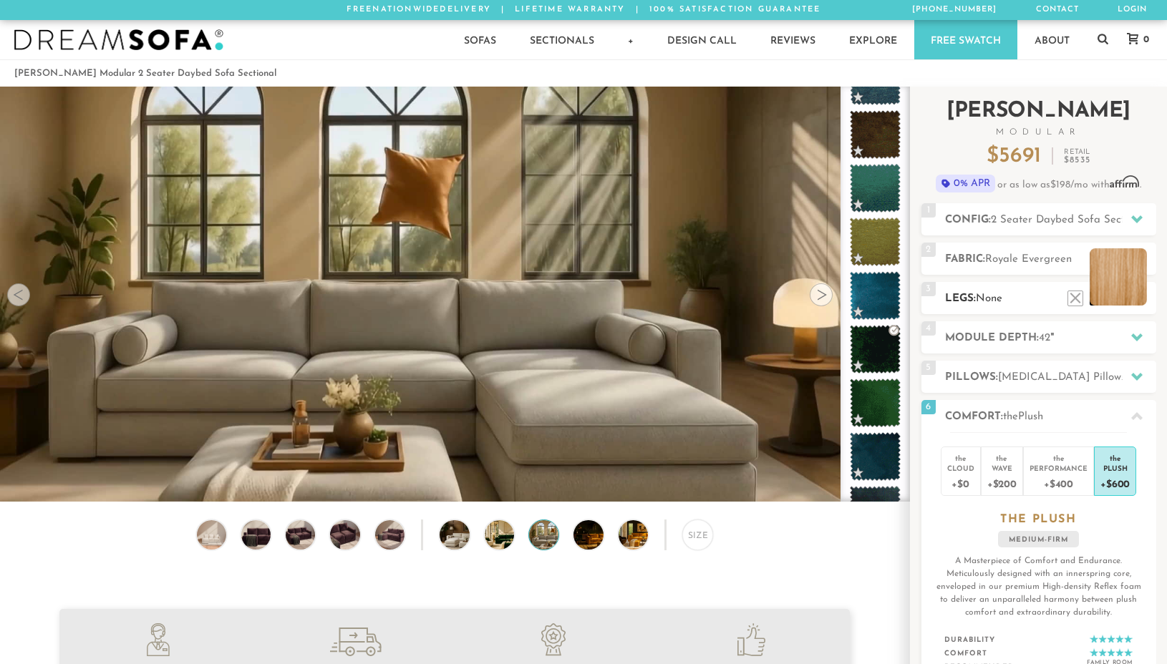
click at [1129, 292] on li at bounding box center [1118, 276] width 57 height 57
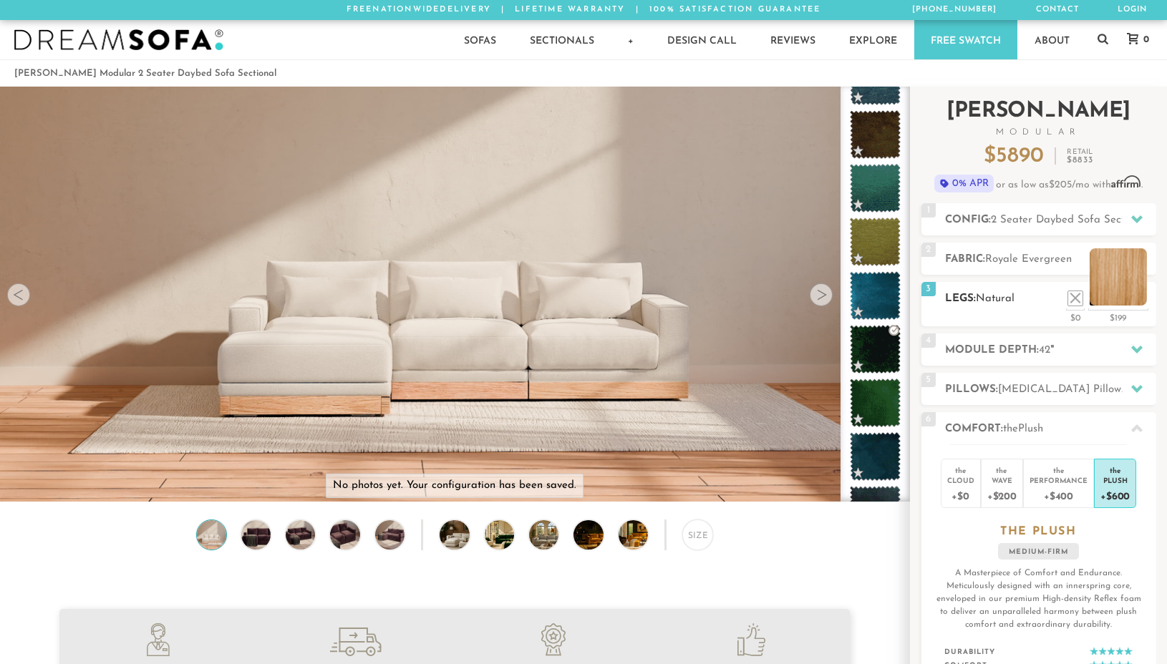
click at [1129, 292] on li at bounding box center [1118, 276] width 57 height 57
click at [1076, 299] on li at bounding box center [1053, 276] width 57 height 57
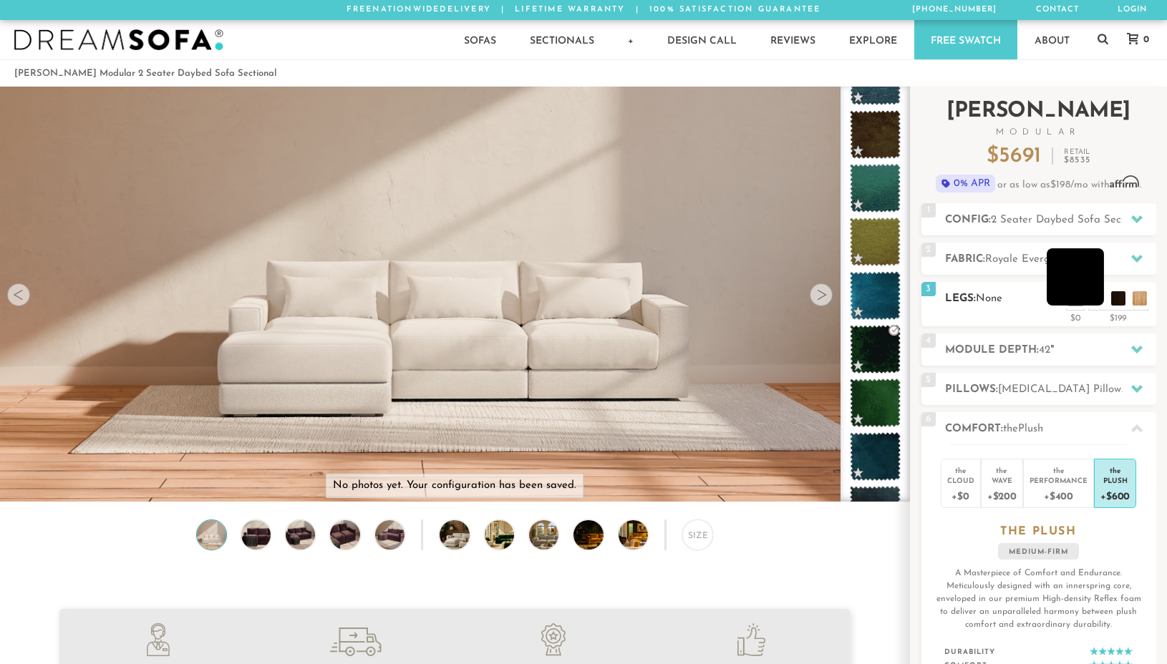
click at [1097, 299] on li at bounding box center [1075, 276] width 57 height 57
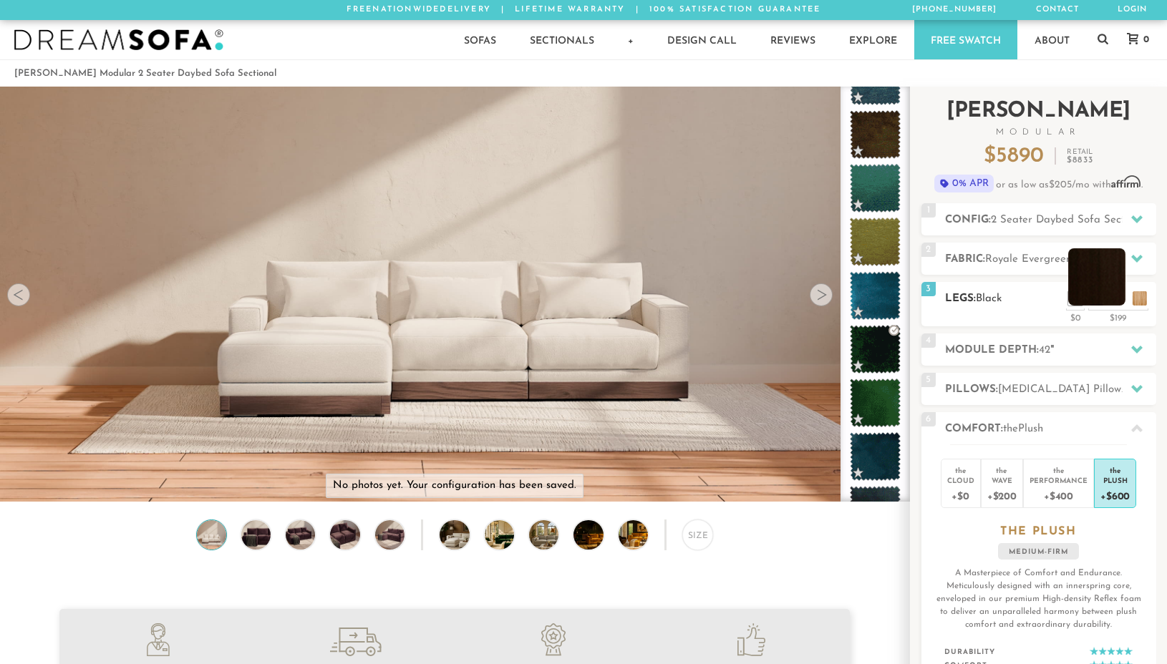
click at [1117, 299] on li at bounding box center [1096, 276] width 57 height 57
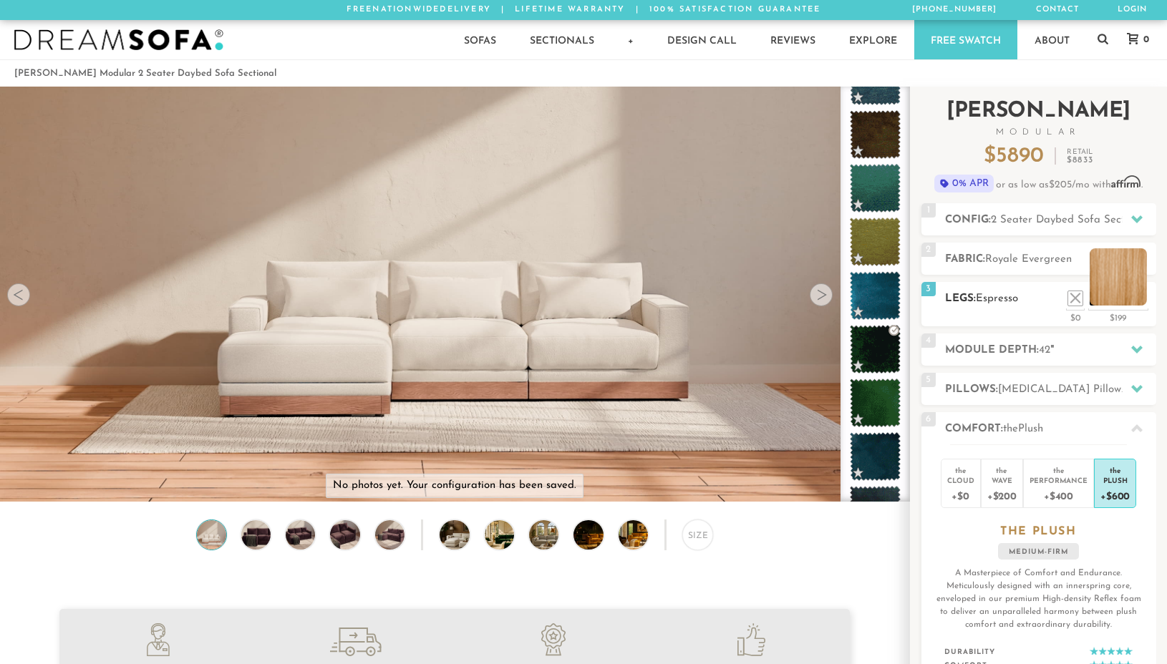
click at [1137, 296] on li at bounding box center [1118, 276] width 57 height 57
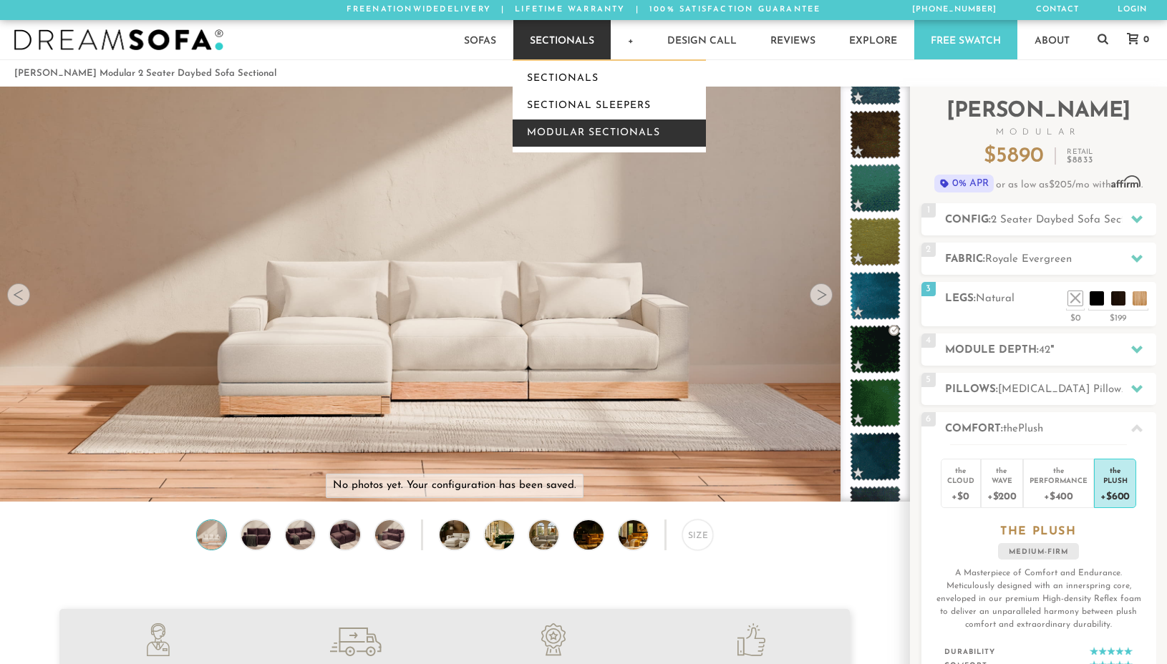
click at [576, 130] on link "Modular Sectionals" at bounding box center [609, 133] width 193 height 27
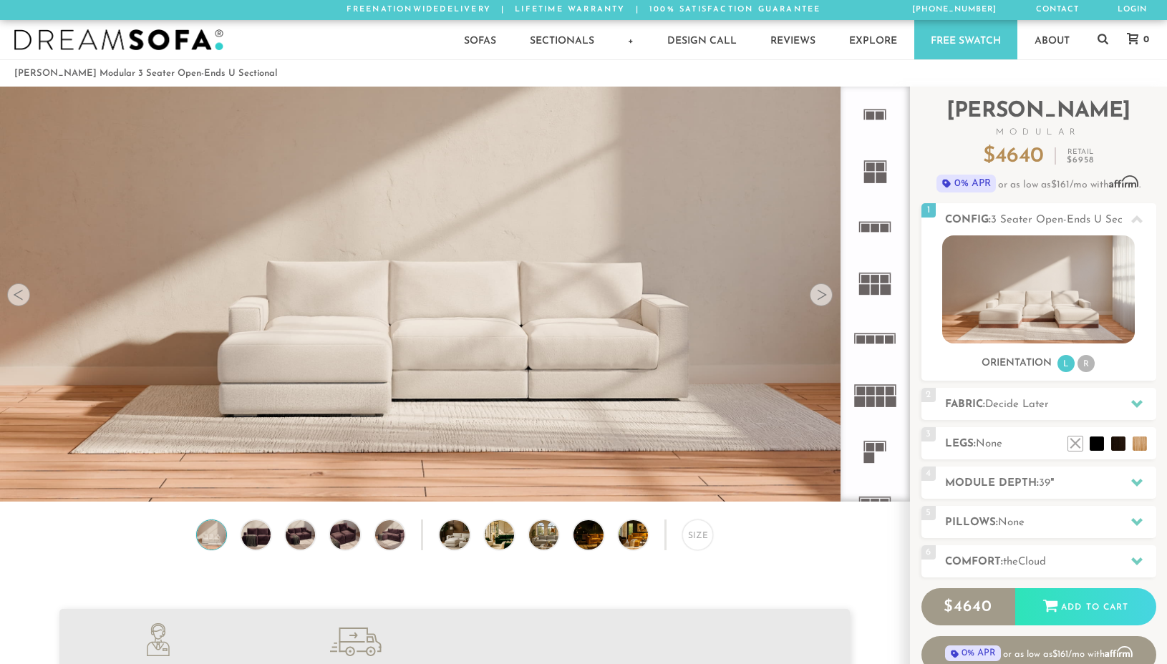
scroll to position [16185, 1167]
click at [1088, 364] on li "R" at bounding box center [1086, 363] width 17 height 17
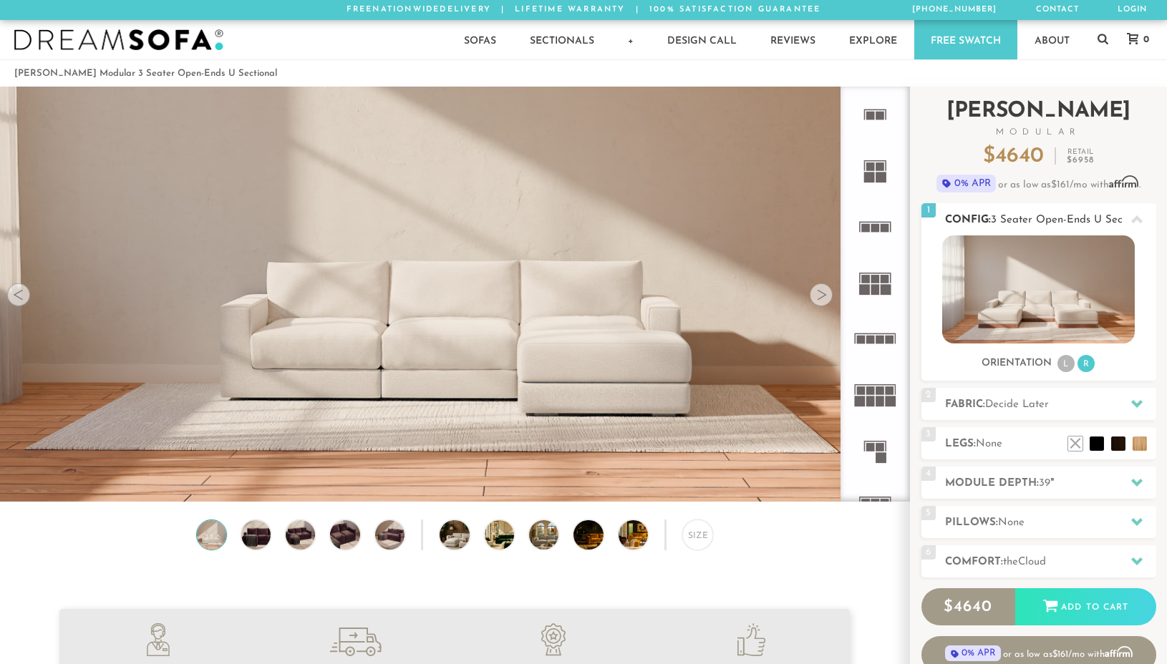
click at [1061, 364] on li "L" at bounding box center [1065, 363] width 17 height 17
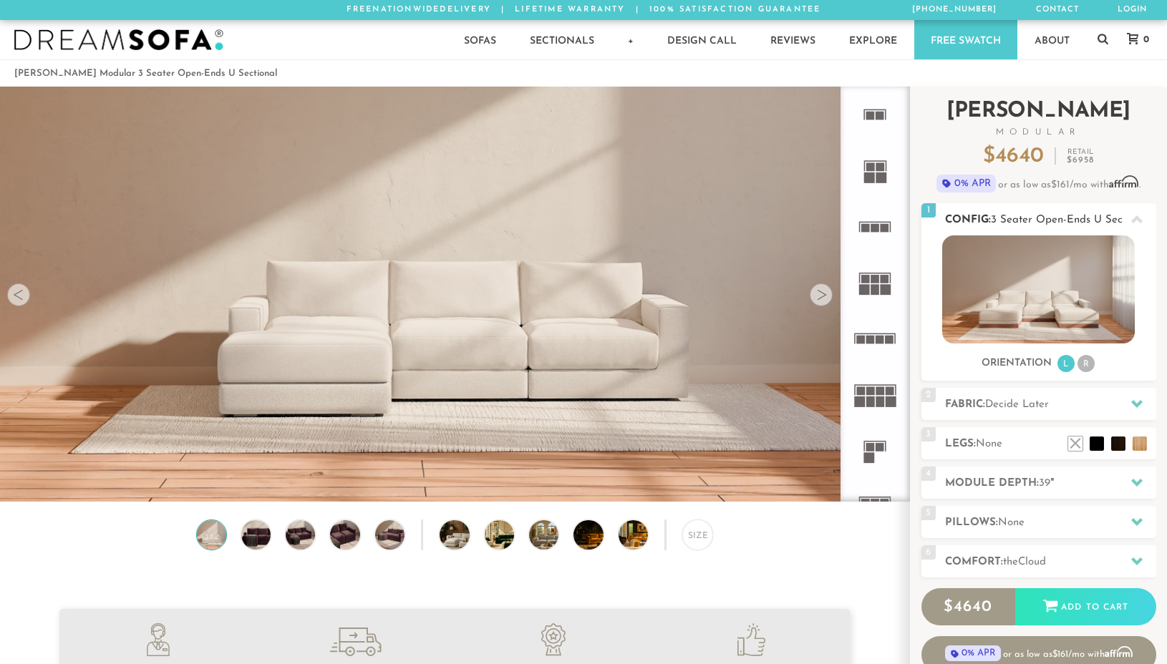
click at [1045, 295] on img at bounding box center [1038, 290] width 193 height 108
click at [1138, 400] on icon at bounding box center [1136, 403] width 11 height 11
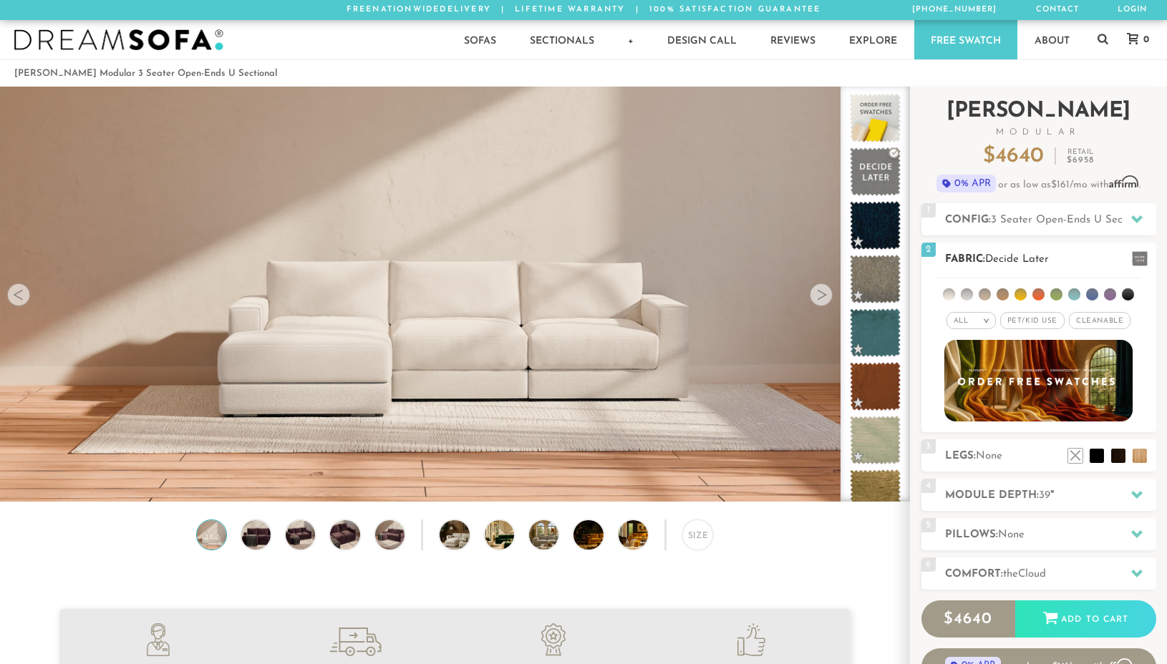
click at [1040, 321] on span "Pet/Kid Use x" at bounding box center [1032, 320] width 64 height 17
click at [1093, 321] on span "Cleanable x" at bounding box center [1105, 320] width 62 height 17
click at [974, 322] on em ">" at bounding box center [976, 320] width 11 height 7
click at [959, 420] on li "Durable" at bounding box center [960, 422] width 49 height 20
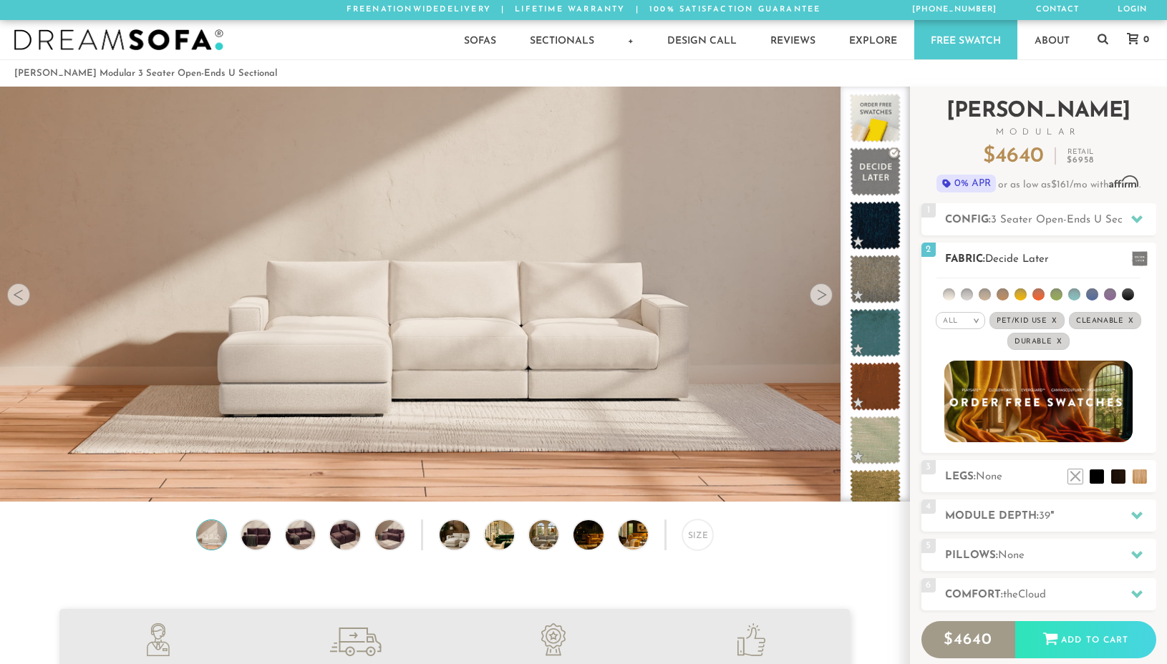
click at [1032, 401] on img at bounding box center [1038, 402] width 207 height 90
